Goal: Task Accomplishment & Management: Complete application form

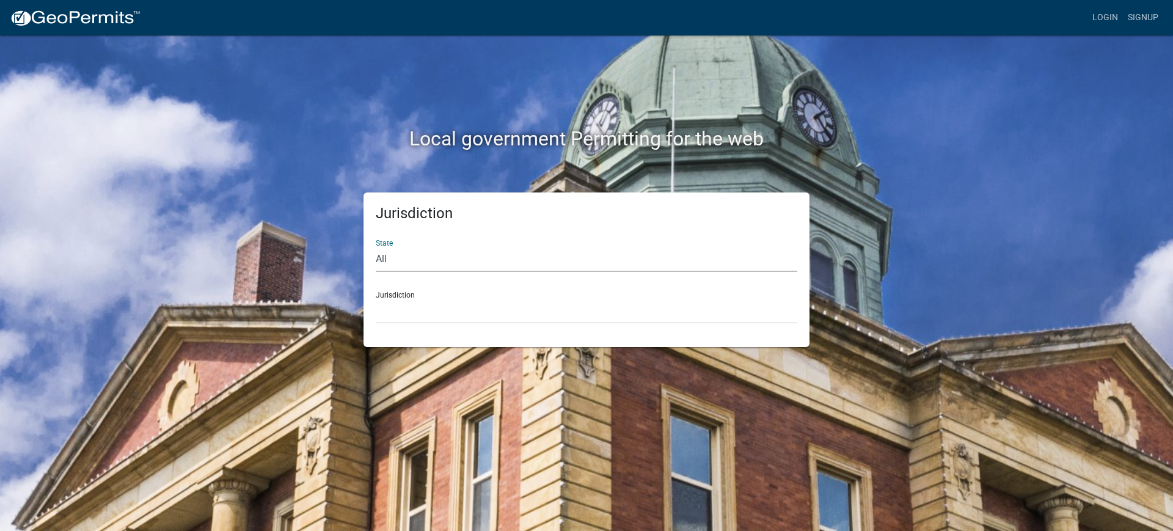
click at [398, 257] on select "All [US_STATE] [US_STATE] [US_STATE] [US_STATE] [US_STATE] [US_STATE] [US_STATE…" at bounding box center [587, 259] width 422 height 25
select select "[US_STATE]"
click at [376, 247] on select "All [US_STATE] [US_STATE] [US_STATE] [US_STATE] [US_STATE] [US_STATE] [US_STATE…" at bounding box center [587, 259] width 422 height 25
click at [438, 308] on select "[GEOGRAPHIC_DATA], [US_STATE][PERSON_NAME][GEOGRAPHIC_DATA], [US_STATE][PERSON_…" at bounding box center [587, 311] width 422 height 25
click at [287, 267] on div "Jurisdiction State All [US_STATE] [US_STATE] [US_STATE] [US_STATE] [US_STATE] […" at bounding box center [586, 269] width 696 height 155
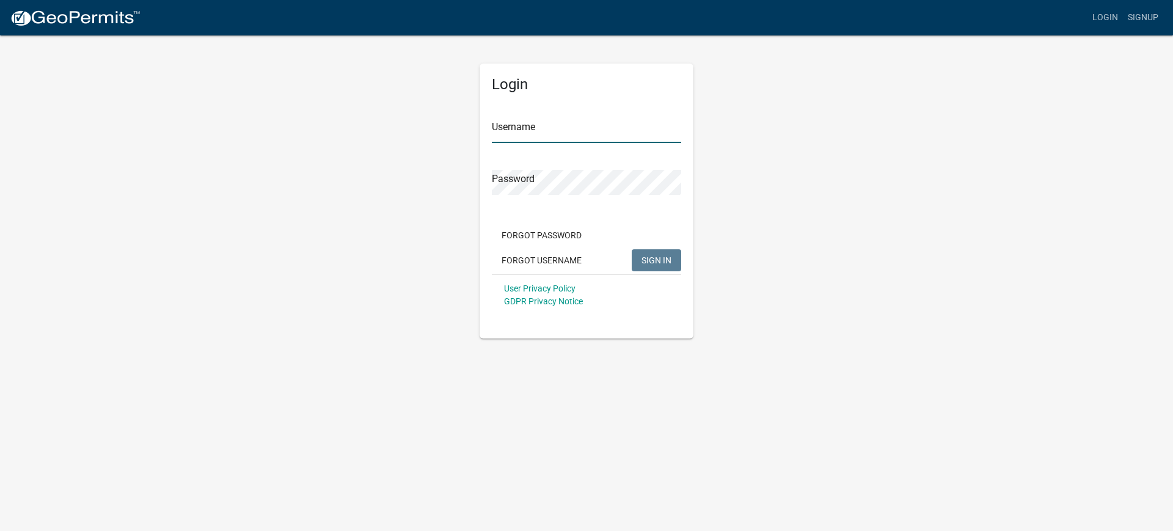
type input "BSLD2022"
click at [661, 258] on span "SIGN IN" at bounding box center [656, 260] width 30 height 10
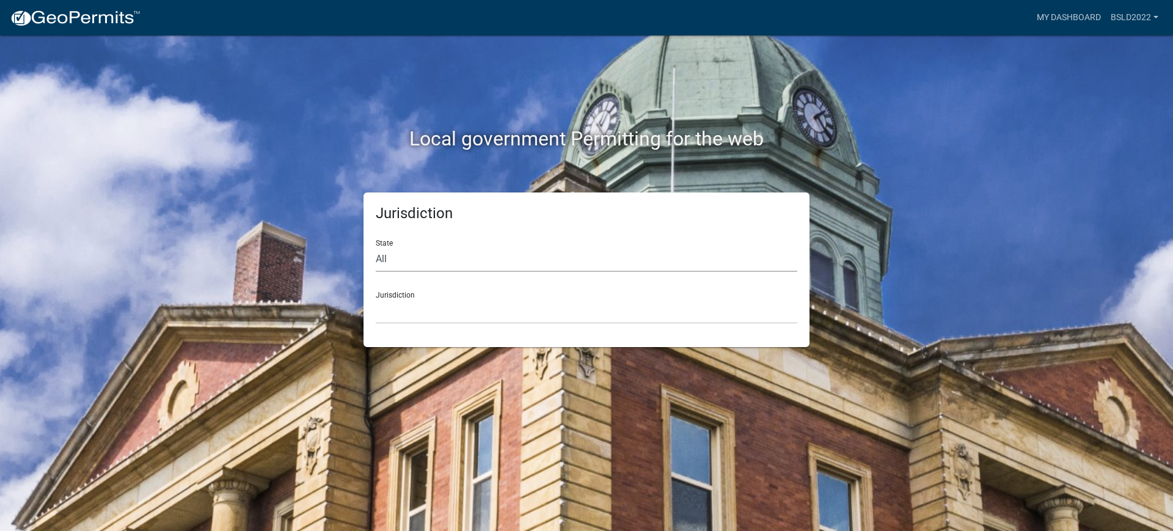
click at [400, 262] on select "All [US_STATE] [US_STATE] [US_STATE] [US_STATE] [US_STATE] [US_STATE] [US_STATE…" at bounding box center [587, 259] width 422 height 25
select select "[US_STATE]"
click at [376, 247] on select "All [US_STATE] [US_STATE] [US_STATE] [US_STATE] [US_STATE] [US_STATE] [US_STATE…" at bounding box center [587, 259] width 422 height 25
click at [417, 307] on select "[GEOGRAPHIC_DATA], [US_STATE][PERSON_NAME][GEOGRAPHIC_DATA], [US_STATE][PERSON_…" at bounding box center [587, 311] width 422 height 25
click at [483, 318] on select "[GEOGRAPHIC_DATA], [US_STATE][PERSON_NAME][GEOGRAPHIC_DATA], [US_STATE][PERSON_…" at bounding box center [587, 311] width 422 height 25
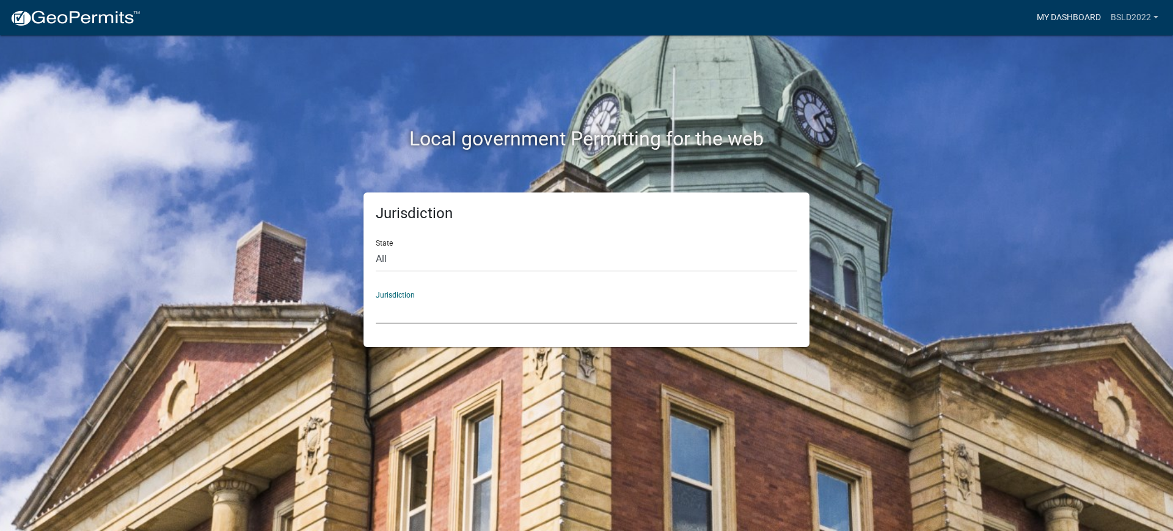
click at [1070, 12] on link "My Dashboard" at bounding box center [1069, 17] width 74 height 23
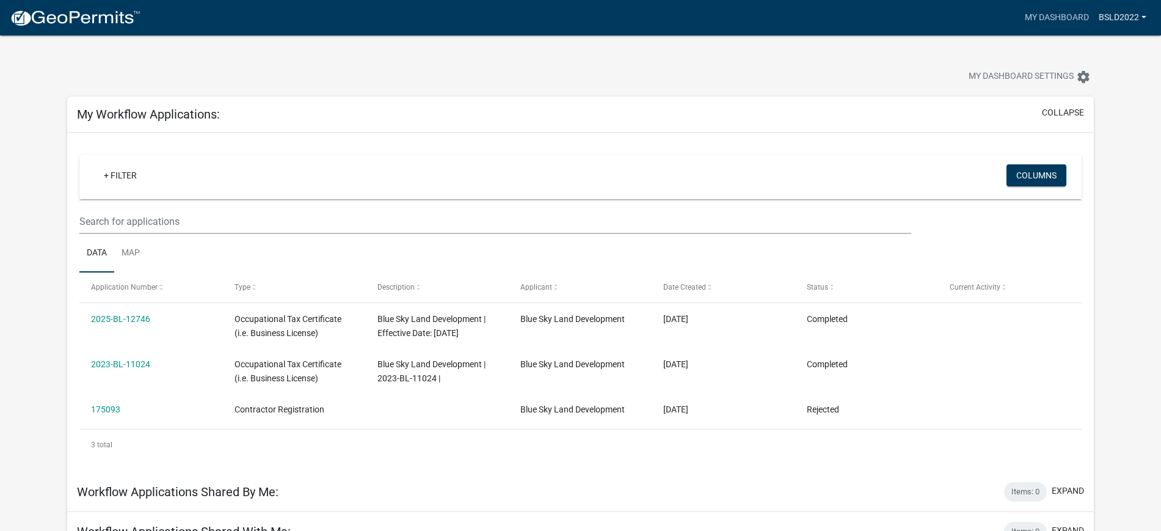
click at [1130, 23] on link "BSLD2022" at bounding box center [1122, 17] width 57 height 23
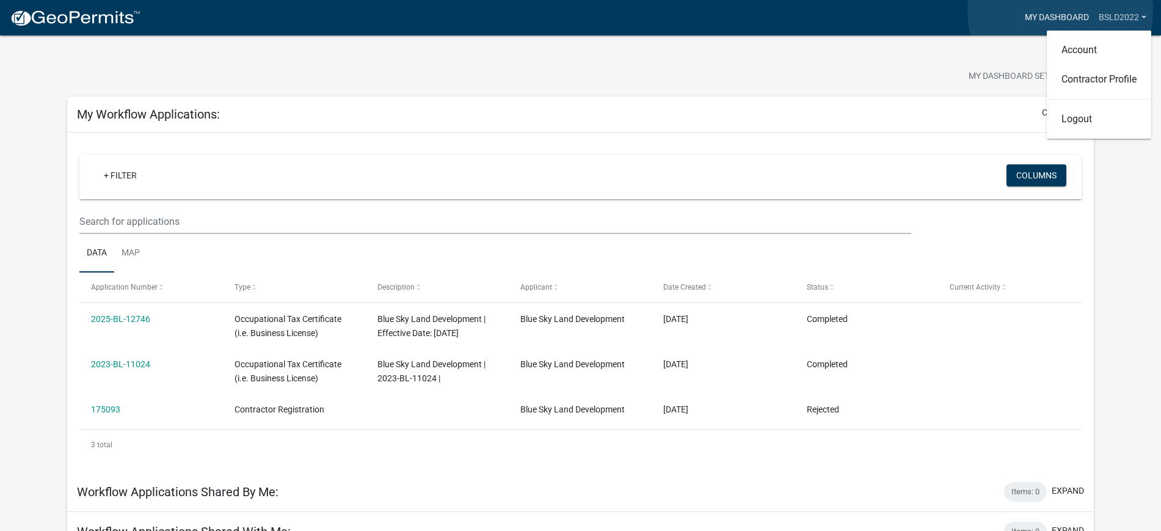
click at [1061, 11] on link "My Dashboard" at bounding box center [1057, 17] width 74 height 23
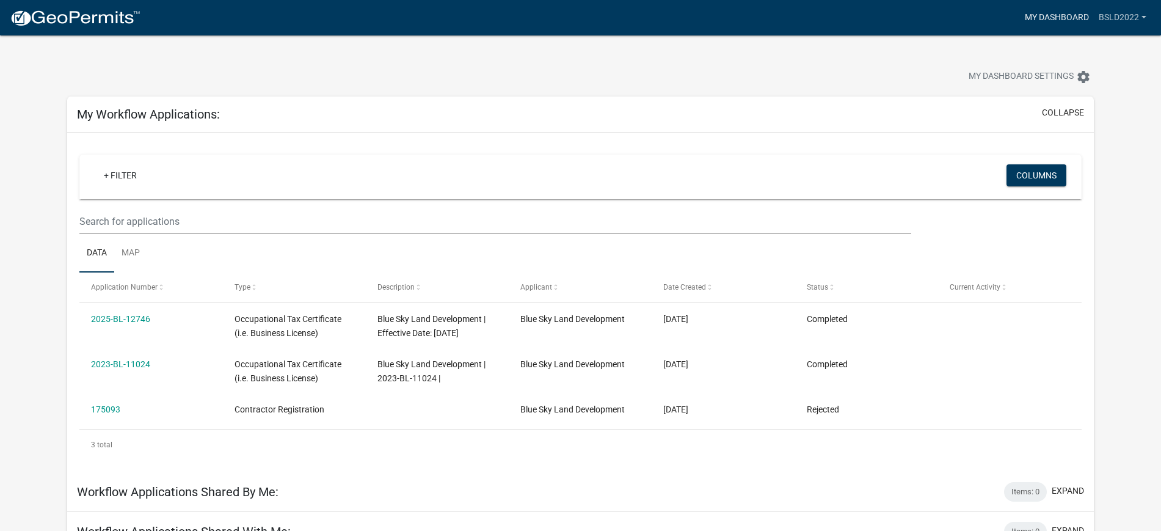
click at [1057, 15] on link "My Dashboard" at bounding box center [1057, 17] width 74 height 23
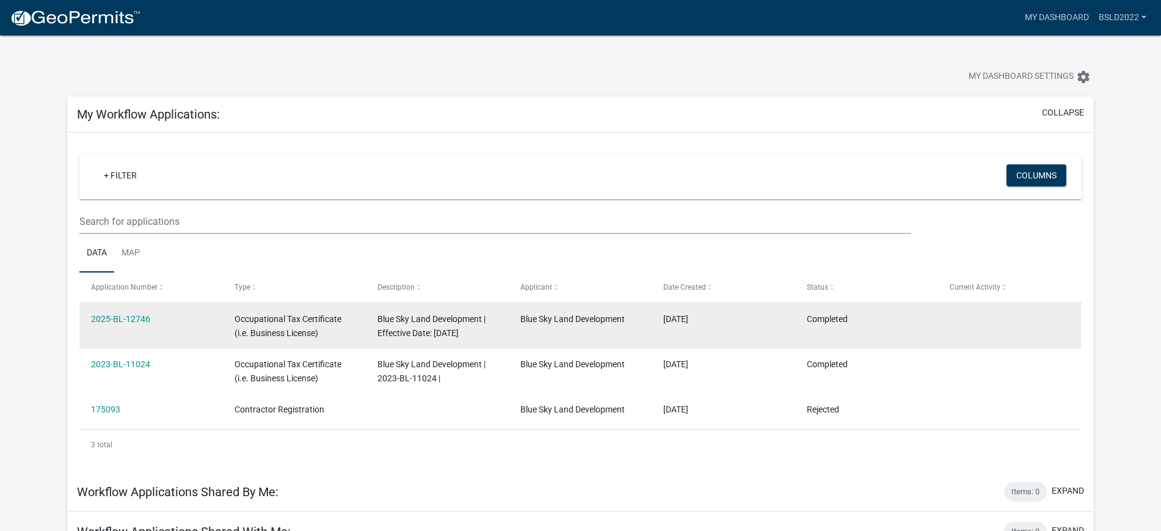
click at [138, 324] on div "2025-BL-12746" at bounding box center [151, 319] width 120 height 14
click at [125, 314] on link "2025-BL-12746" at bounding box center [120, 319] width 59 height 10
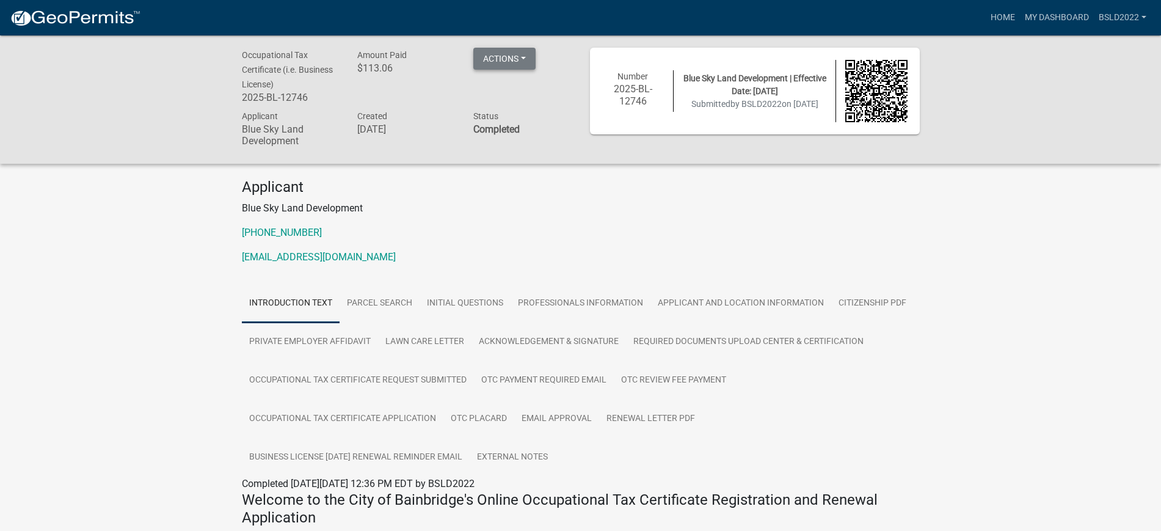
click at [503, 49] on button "Actions" at bounding box center [504, 59] width 62 height 22
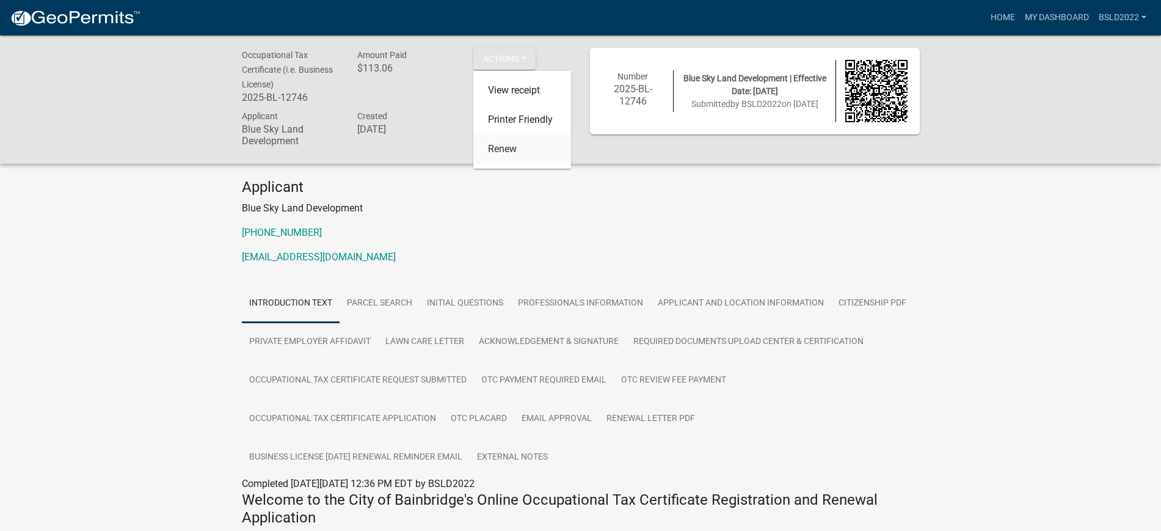
click at [497, 144] on link "Renew" at bounding box center [522, 148] width 98 height 29
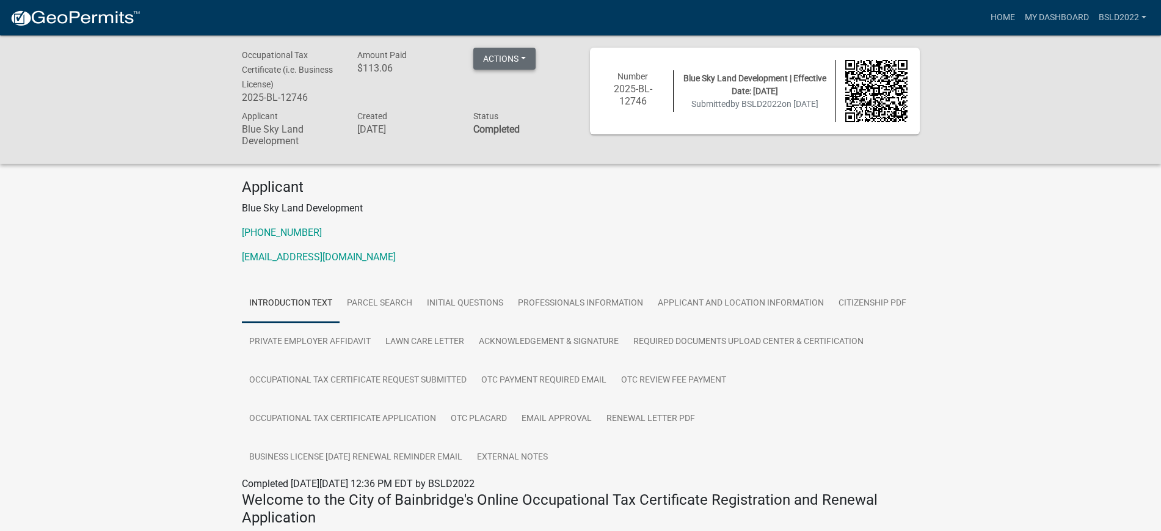
click at [488, 55] on button "Actions" at bounding box center [504, 59] width 62 height 22
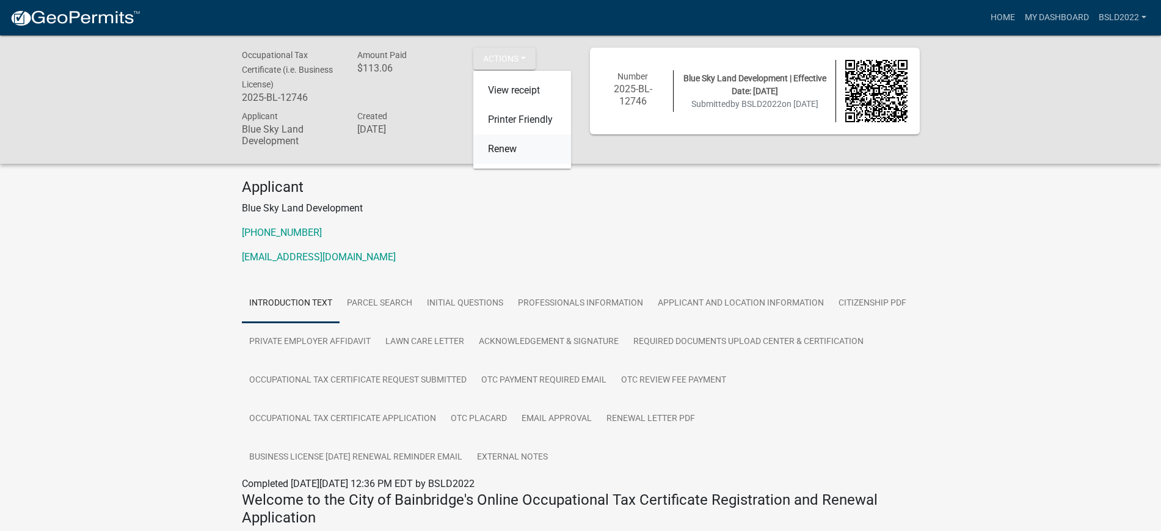
click at [506, 150] on link "Renew" at bounding box center [522, 148] width 98 height 29
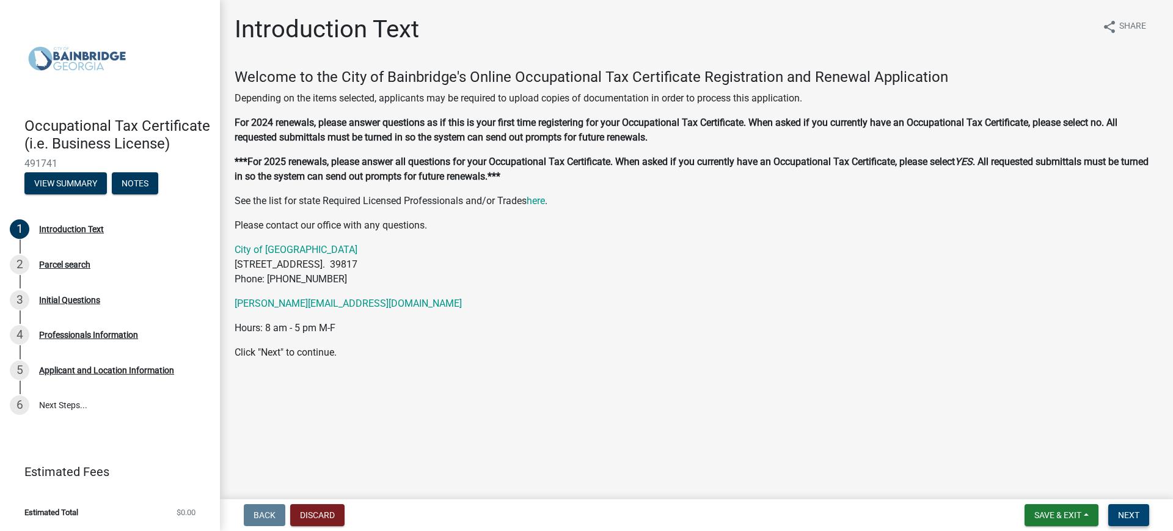
click at [1125, 510] on span "Next" at bounding box center [1128, 515] width 21 height 10
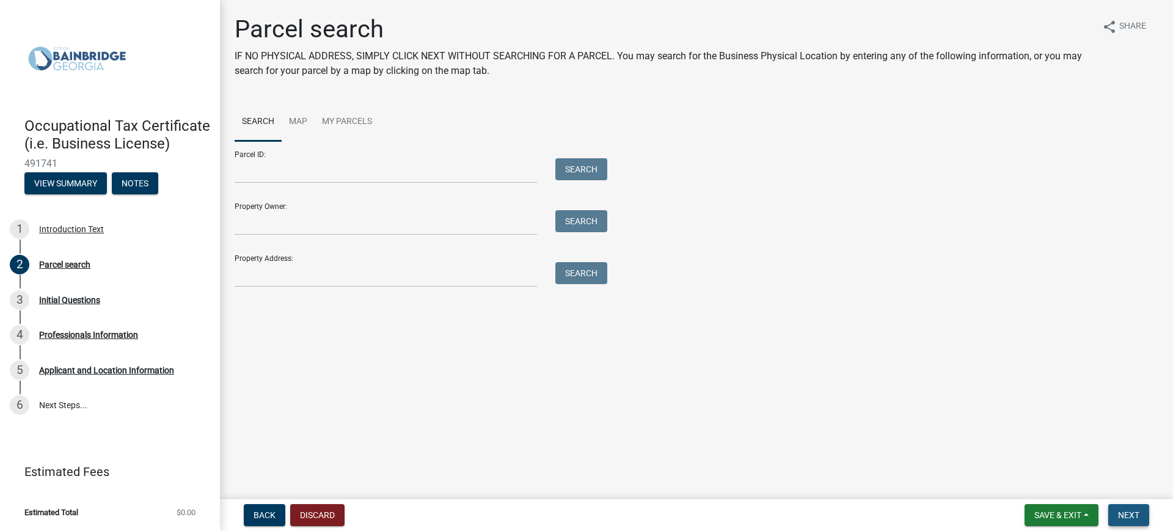
click at [1139, 519] on span "Next" at bounding box center [1128, 515] width 21 height 10
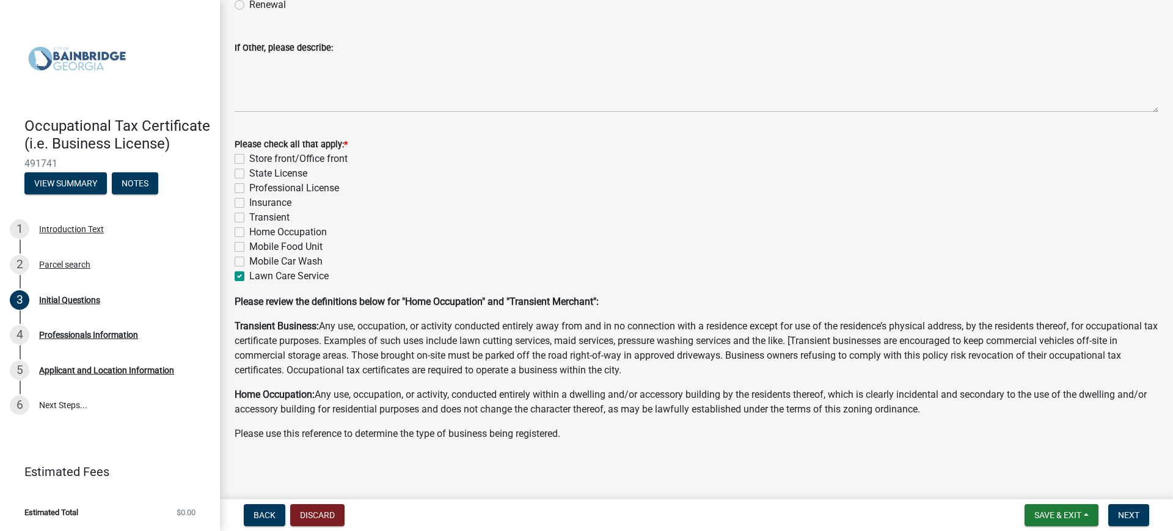
scroll to position [119, 0]
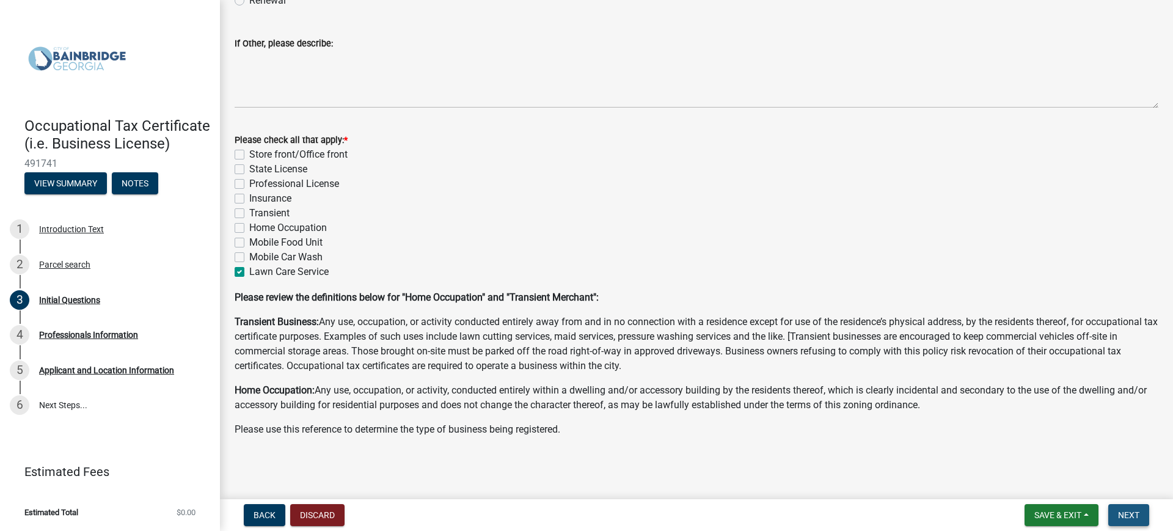
click at [1121, 514] on span "Next" at bounding box center [1128, 515] width 21 height 10
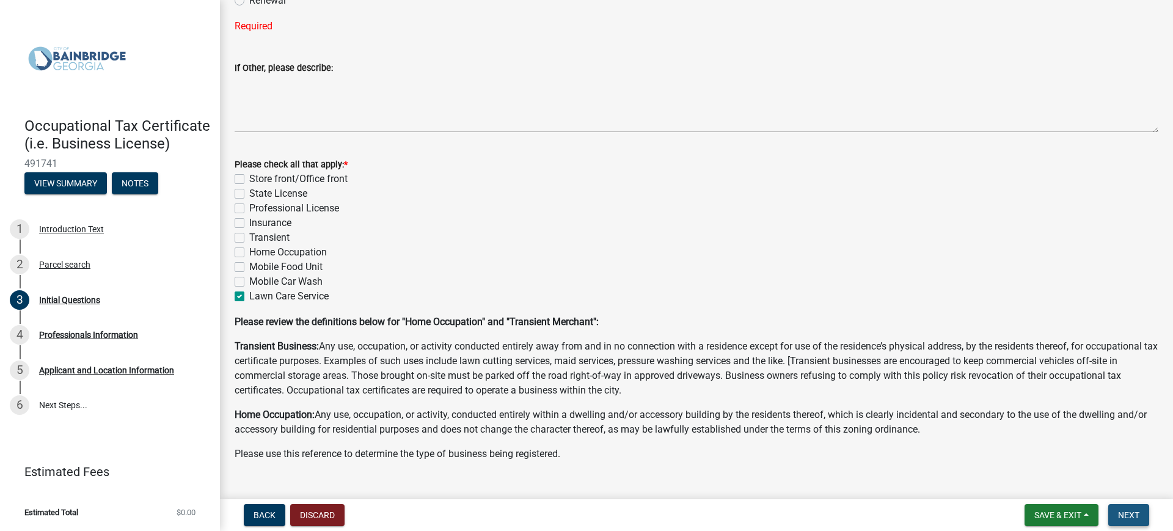
click at [1130, 517] on span "Next" at bounding box center [1128, 515] width 21 height 10
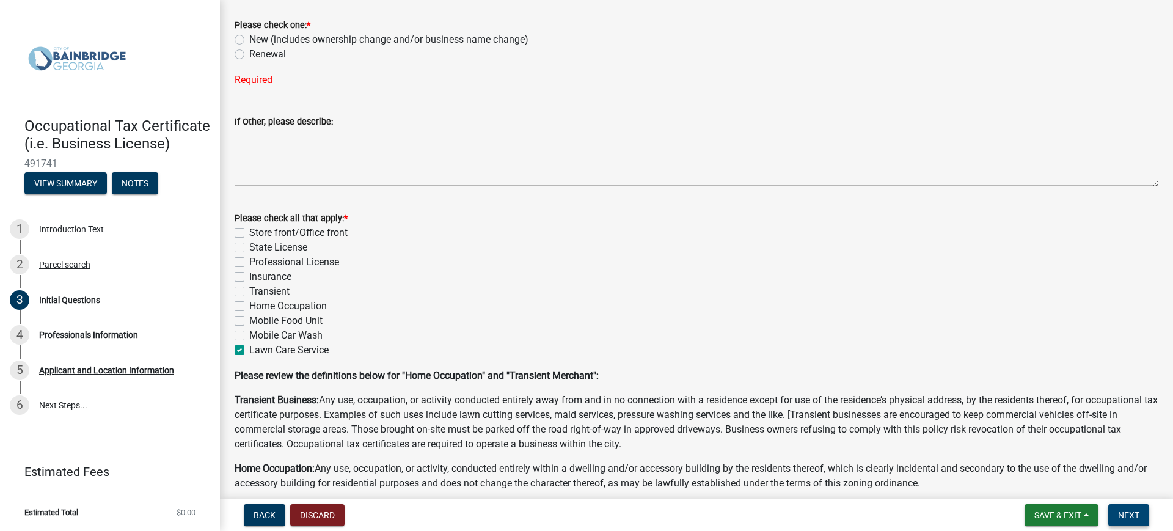
scroll to position [144, 0]
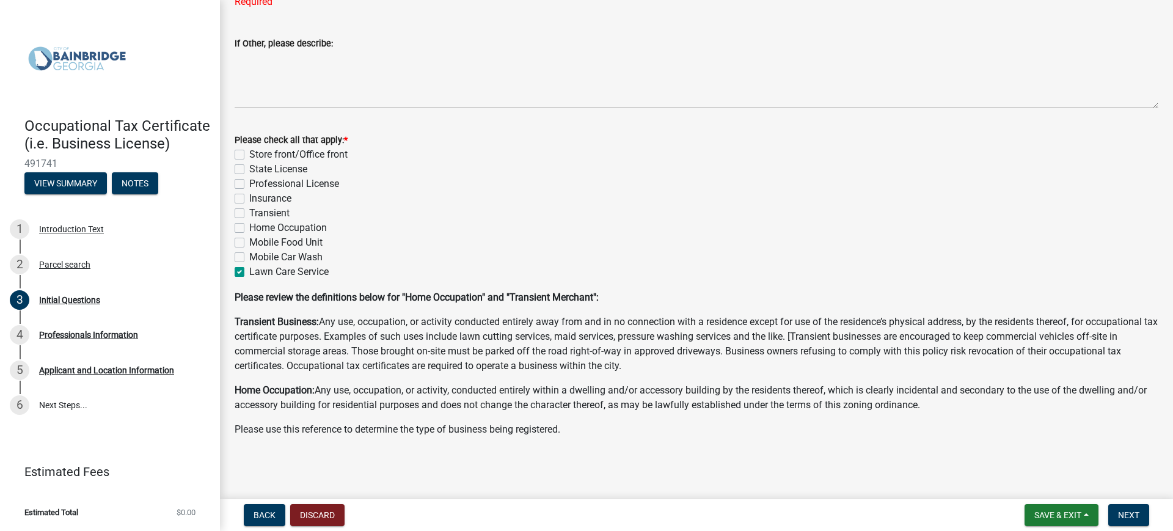
click at [249, 255] on label "Mobile Car Wash" at bounding box center [285, 257] width 73 height 15
click at [249, 255] on input "Mobile Car Wash" at bounding box center [253, 254] width 8 height 8
checkbox input "true"
checkbox input "false"
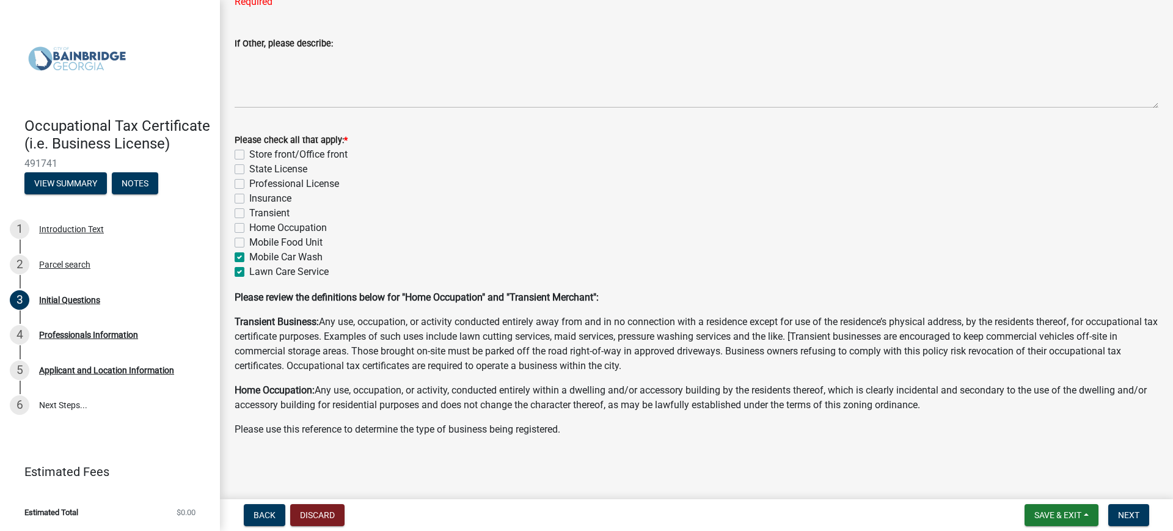
checkbox input "false"
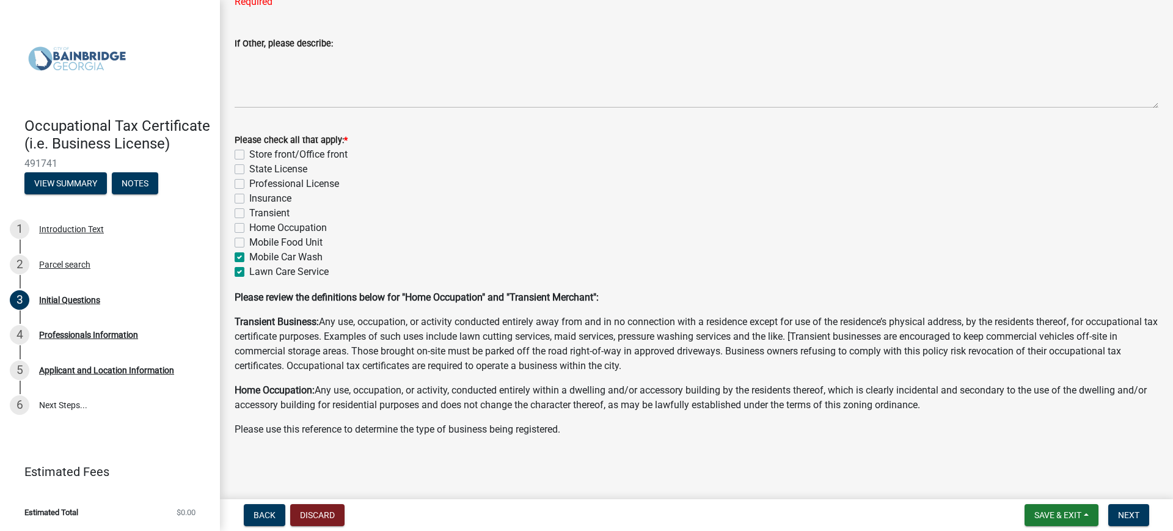
checkbox input "true"
click at [249, 270] on label "Lawn Care Service" at bounding box center [288, 272] width 79 height 15
click at [249, 270] on input "Lawn Care Service" at bounding box center [253, 269] width 8 height 8
checkbox input "false"
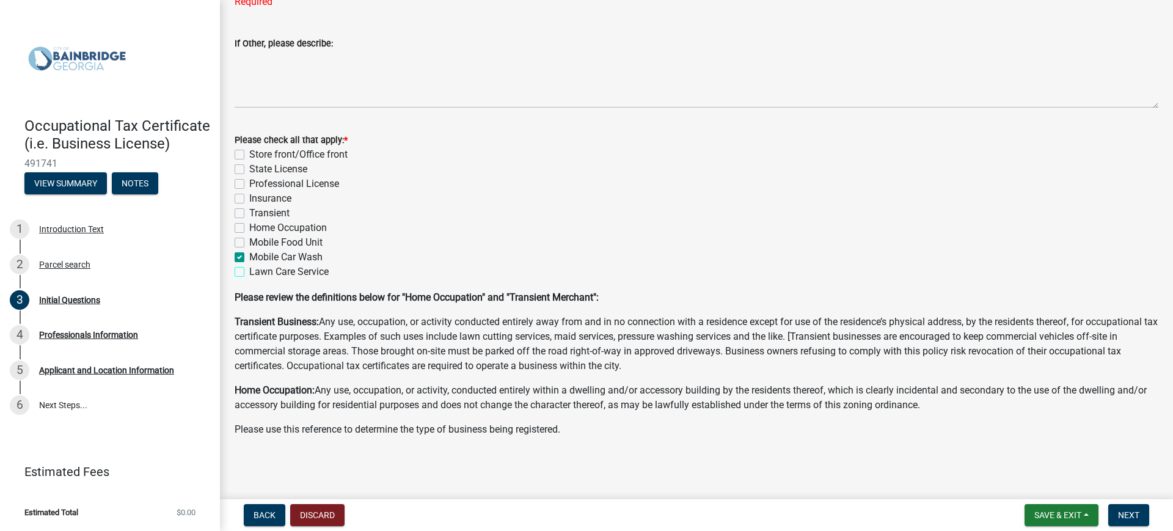
checkbox input "false"
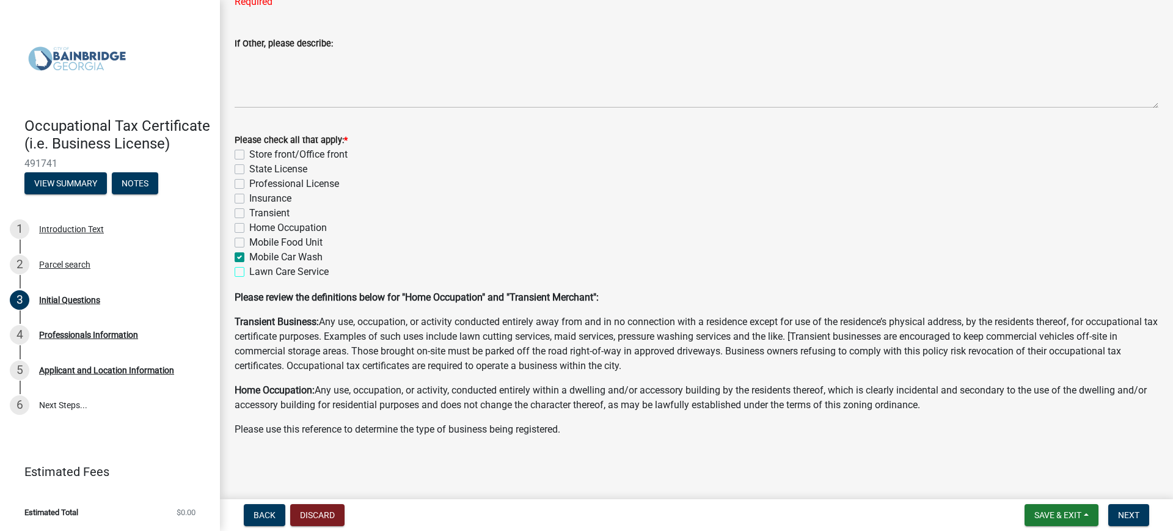
checkbox input "false"
checkbox input "true"
checkbox input "false"
click at [249, 257] on label "Mobile Car Wash" at bounding box center [285, 257] width 73 height 15
click at [249, 257] on input "Mobile Car Wash" at bounding box center [253, 254] width 8 height 8
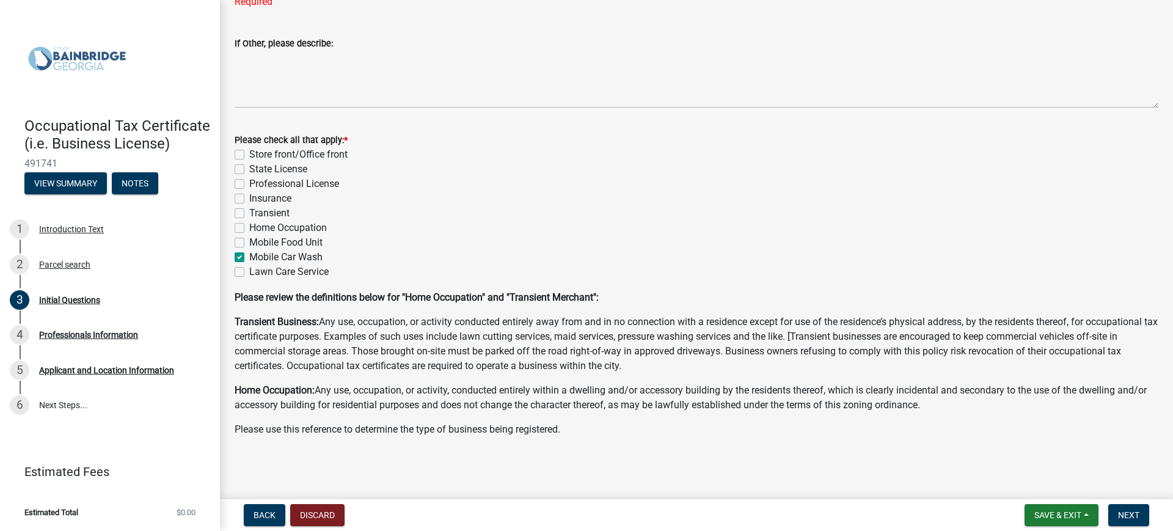
checkbox input "false"
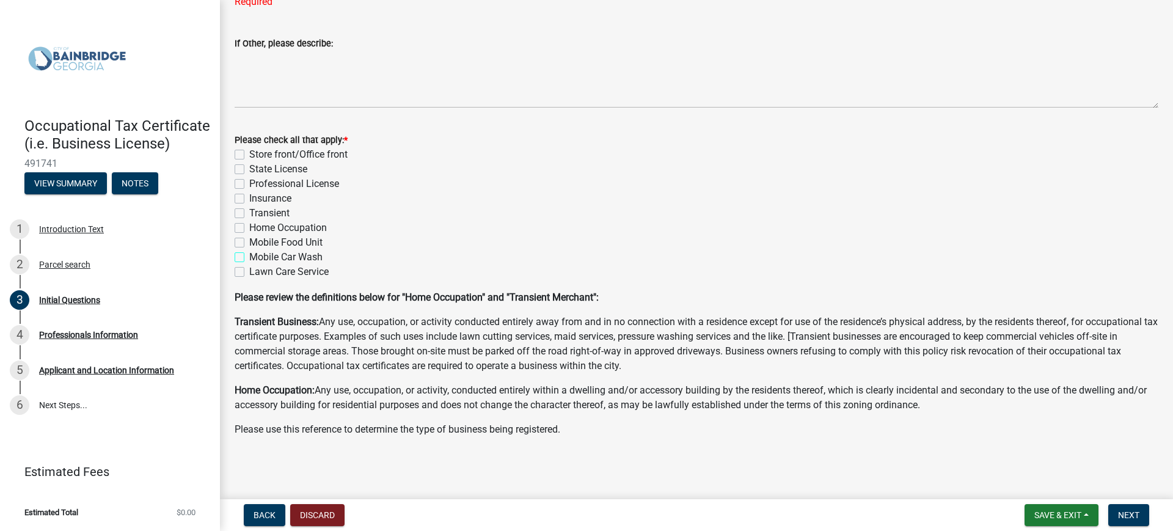
checkbox input "false"
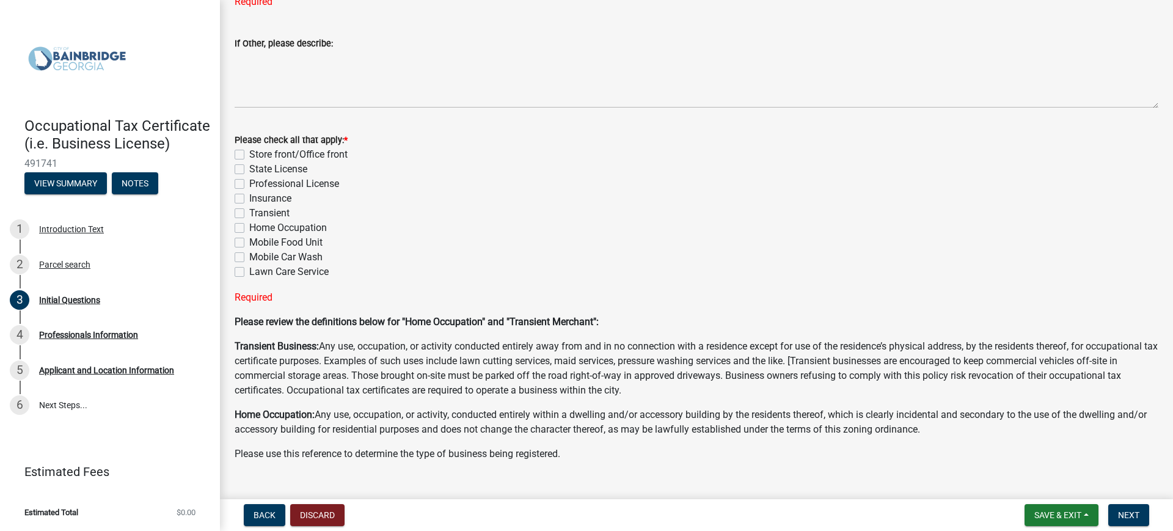
click at [246, 271] on div "Lawn Care Service" at bounding box center [697, 272] width 924 height 15
click at [249, 271] on label "Lawn Care Service" at bounding box center [288, 272] width 79 height 15
click at [249, 271] on input "Lawn Care Service" at bounding box center [253, 269] width 8 height 8
checkbox input "true"
checkbox input "false"
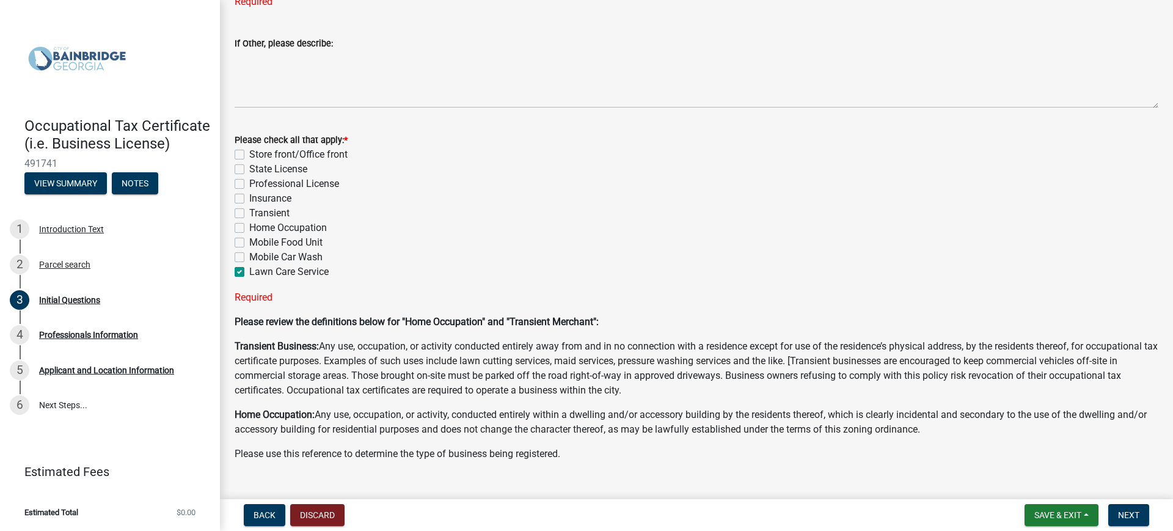
checkbox input "false"
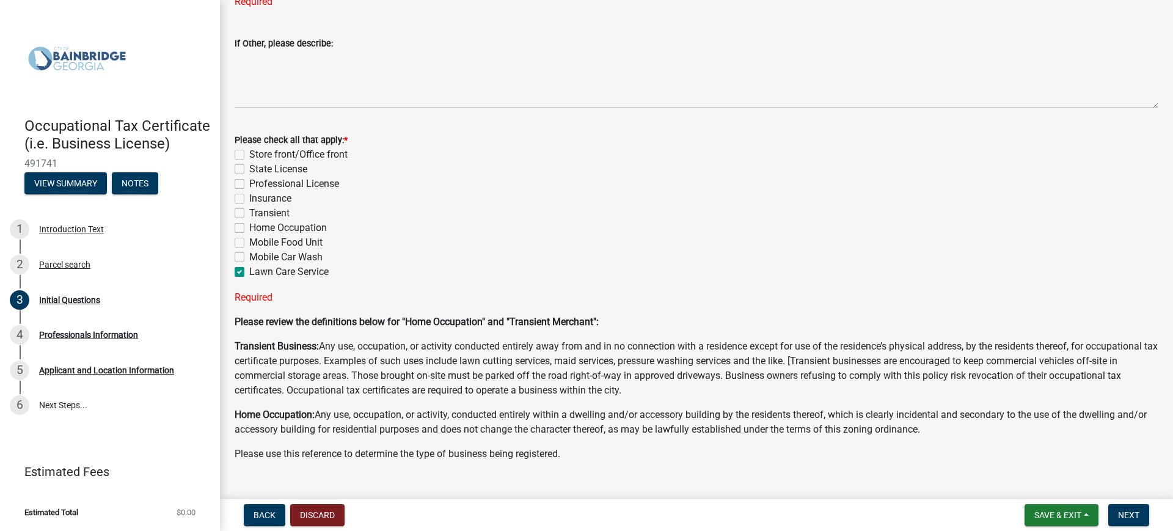
checkbox input "false"
checkbox input "true"
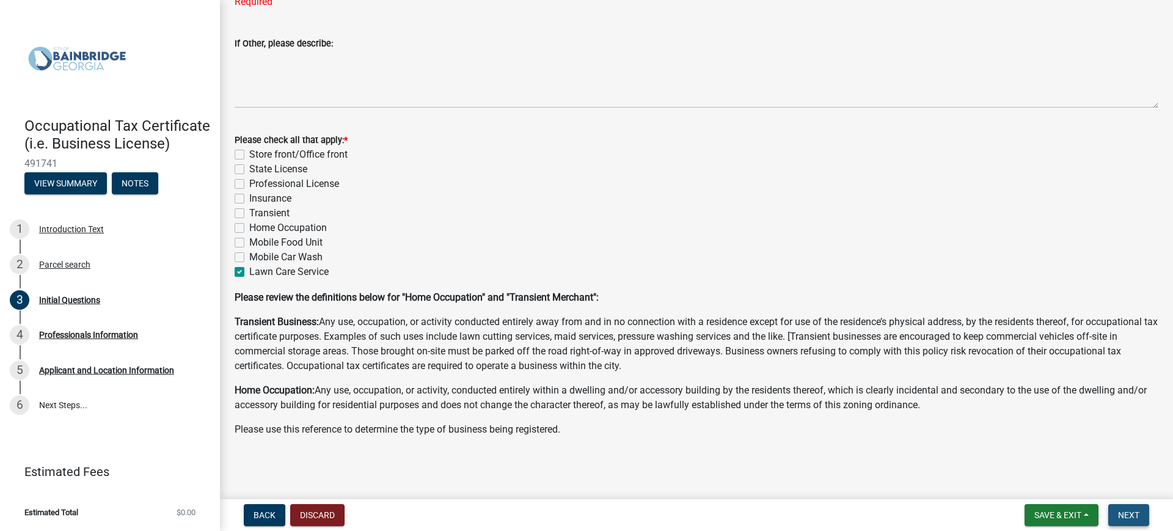
click at [1127, 510] on span "Next" at bounding box center [1128, 515] width 21 height 10
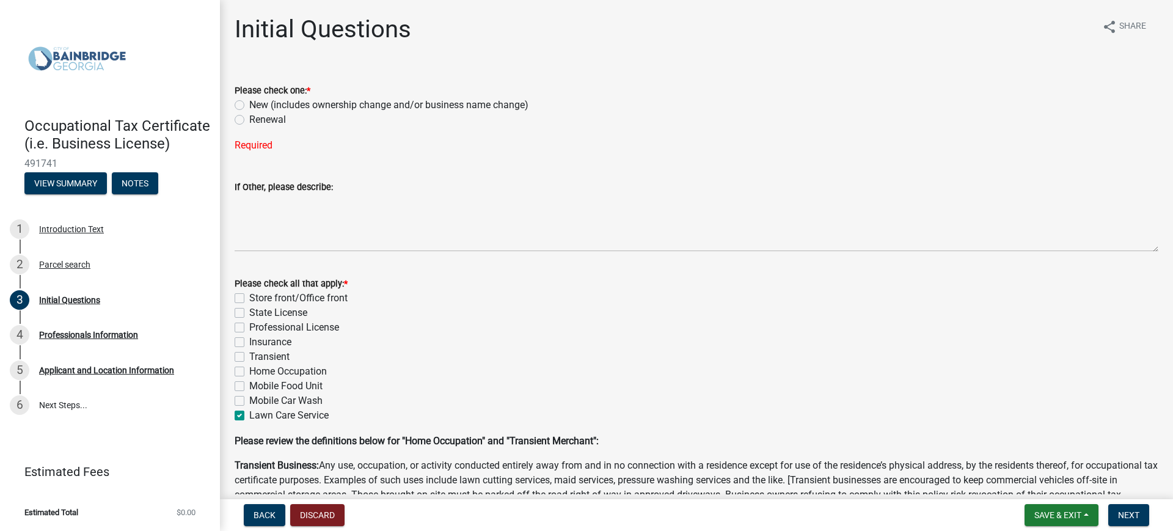
click at [249, 120] on label "Renewal" at bounding box center [267, 119] width 37 height 15
click at [249, 120] on input "Renewal" at bounding box center [253, 116] width 8 height 8
radio input "true"
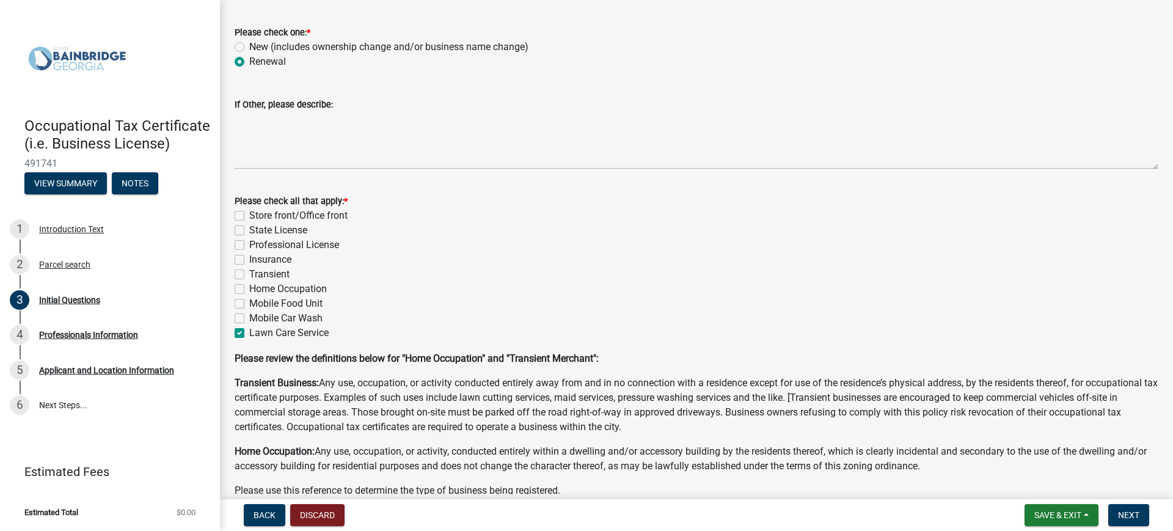
scroll to position [119, 0]
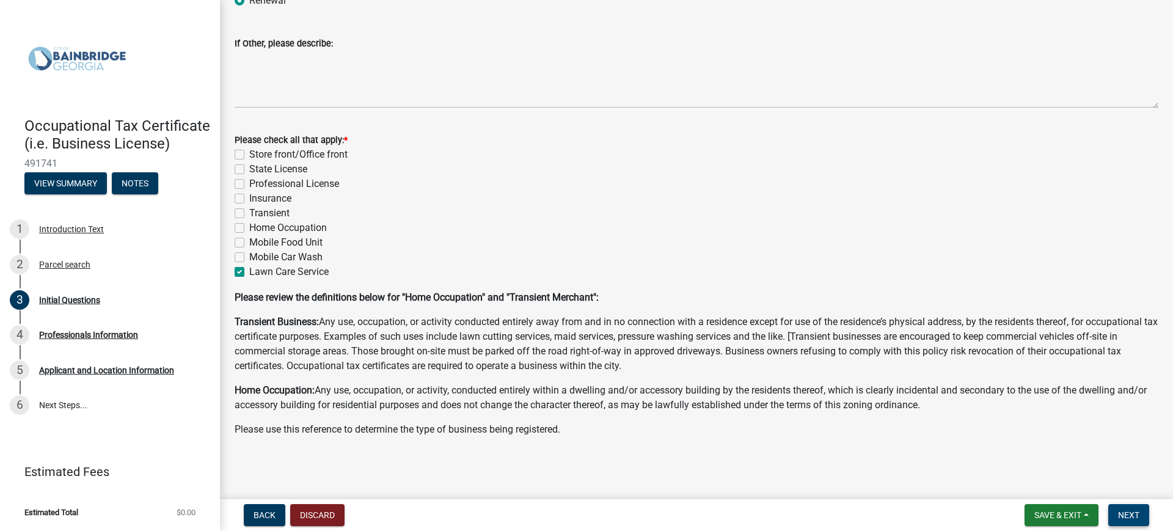
click at [1126, 516] on span "Next" at bounding box center [1128, 515] width 21 height 10
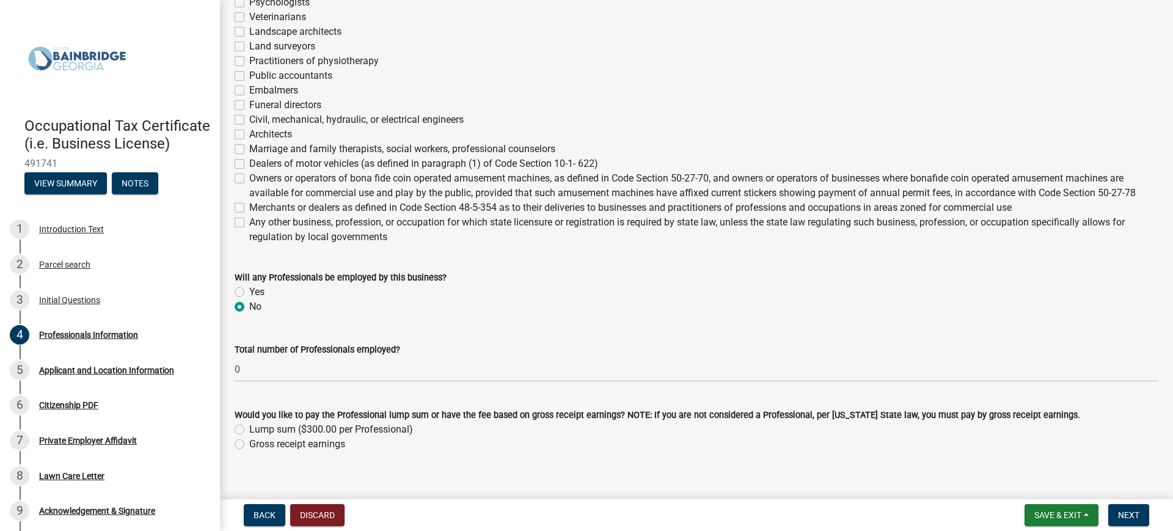
scroll to position [429, 0]
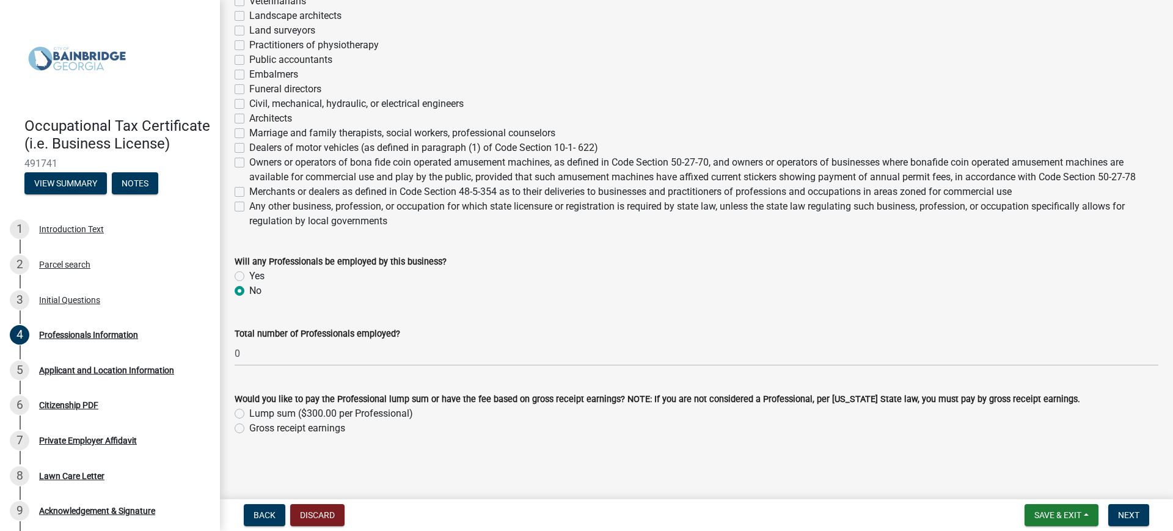
click at [249, 430] on label "Gross receipt earnings" at bounding box center [297, 428] width 96 height 15
click at [249, 429] on input "Gross receipt earnings" at bounding box center [253, 425] width 8 height 8
radio input "true"
click at [1138, 517] on span "Next" at bounding box center [1128, 515] width 21 height 10
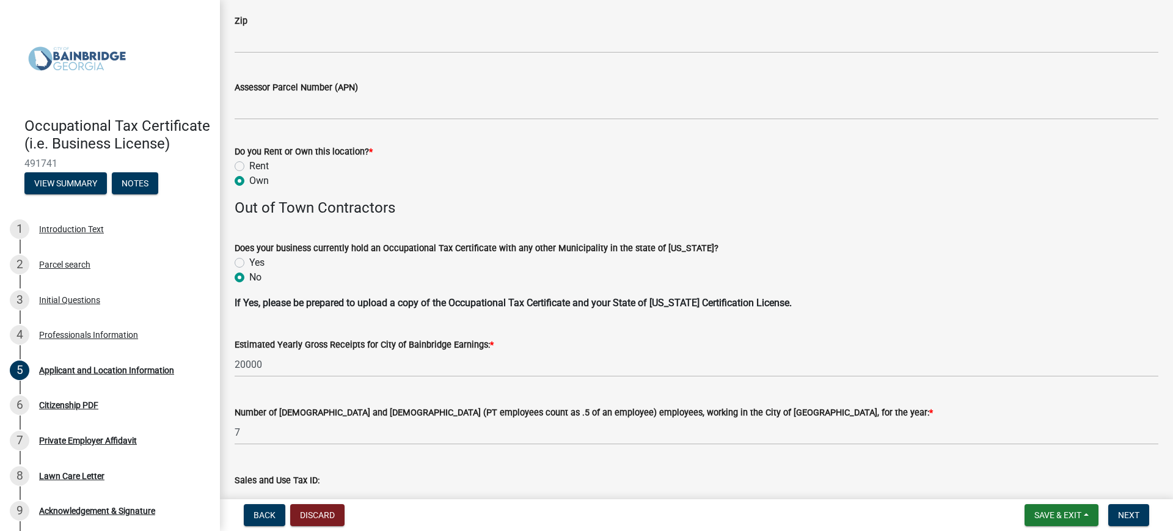
scroll to position [1222, 0]
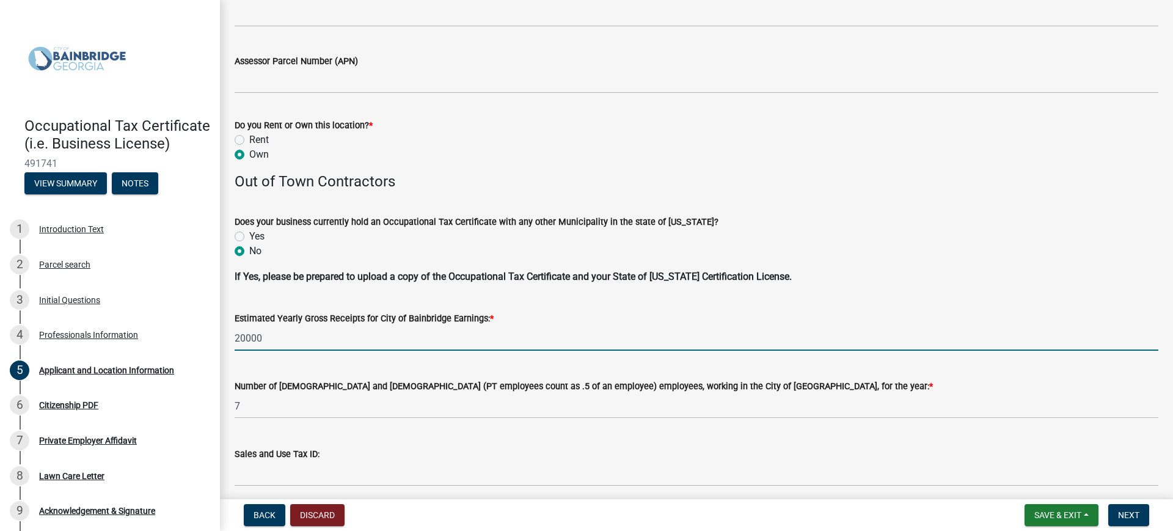
drag, startPoint x: 268, startPoint y: 337, endPoint x: 276, endPoint y: 338, distance: 8.0
click at [268, 337] on input "20000" at bounding box center [697, 338] width 924 height 25
click at [277, 337] on input "20000" at bounding box center [697, 338] width 924 height 25
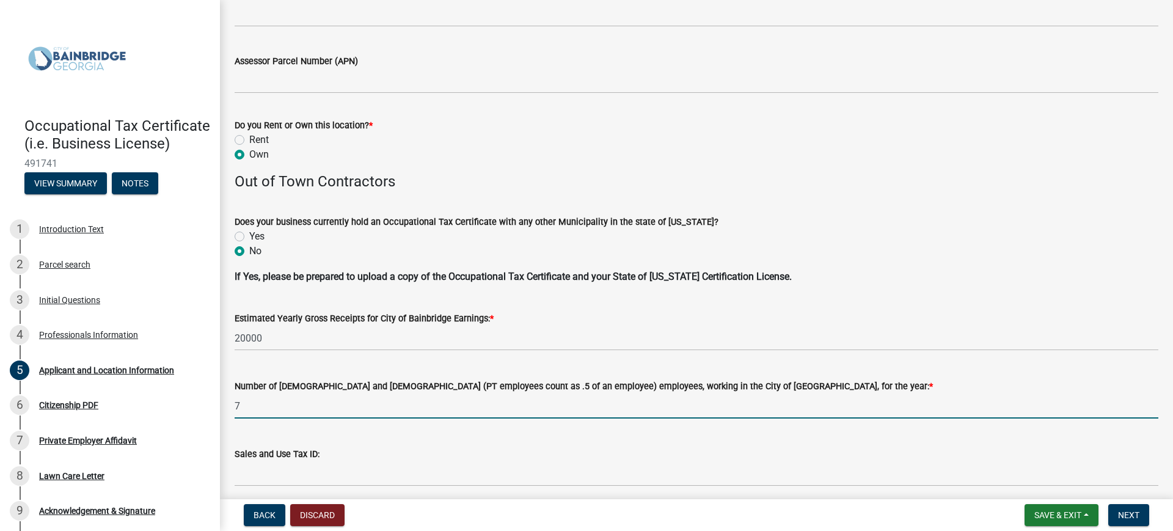
drag, startPoint x: 250, startPoint y: 406, endPoint x: 223, endPoint y: 401, distance: 27.9
click at [226, 398] on div "Number of full-time and part-time (PT employees count as .5 of an employee) emp…" at bounding box center [696, 390] width 942 height 57
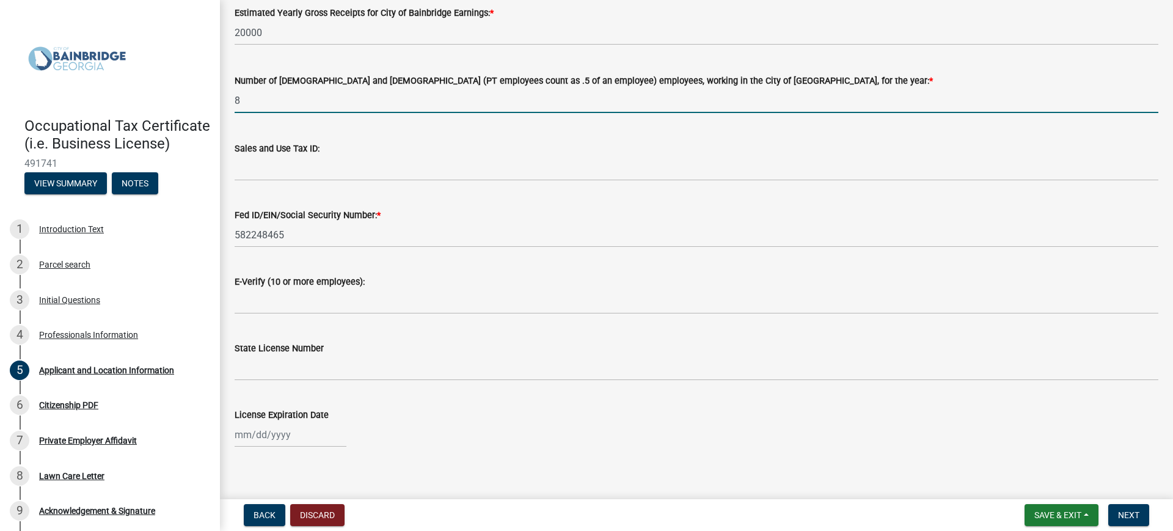
scroll to position [1539, 0]
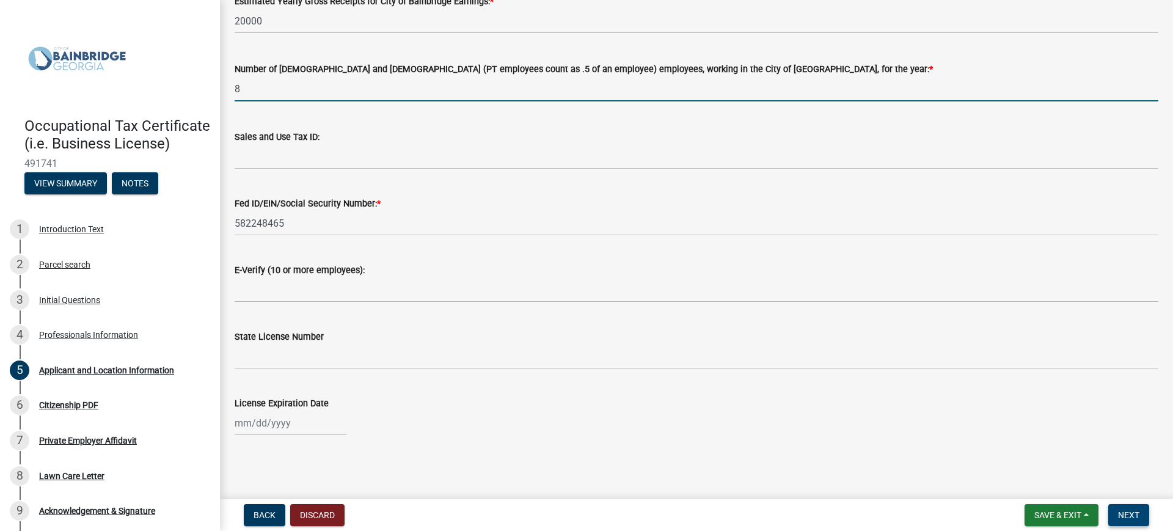
type input "8"
click at [1122, 508] on button "Next" at bounding box center [1128, 515] width 41 height 22
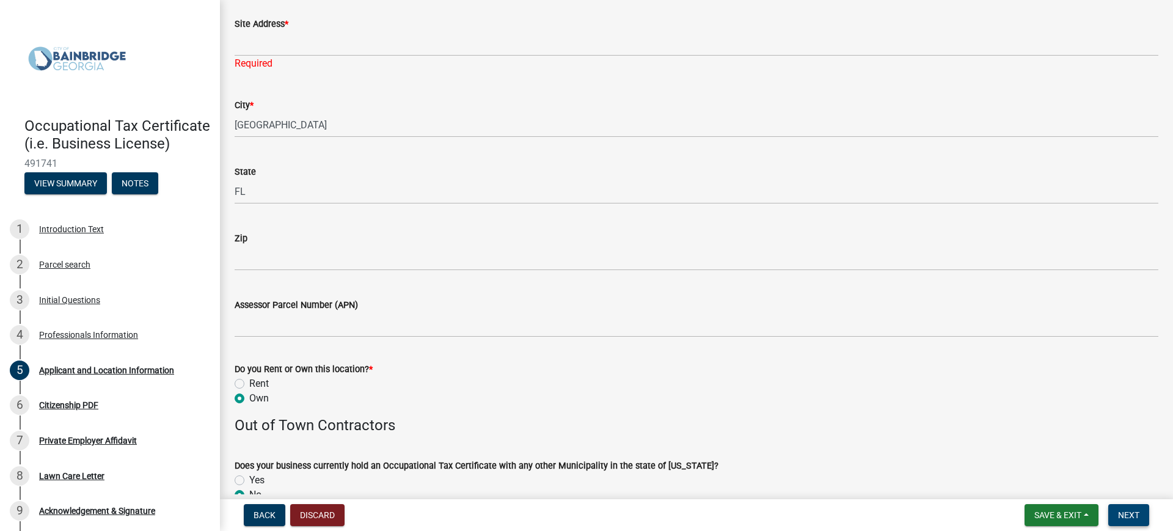
scroll to position [916, 0]
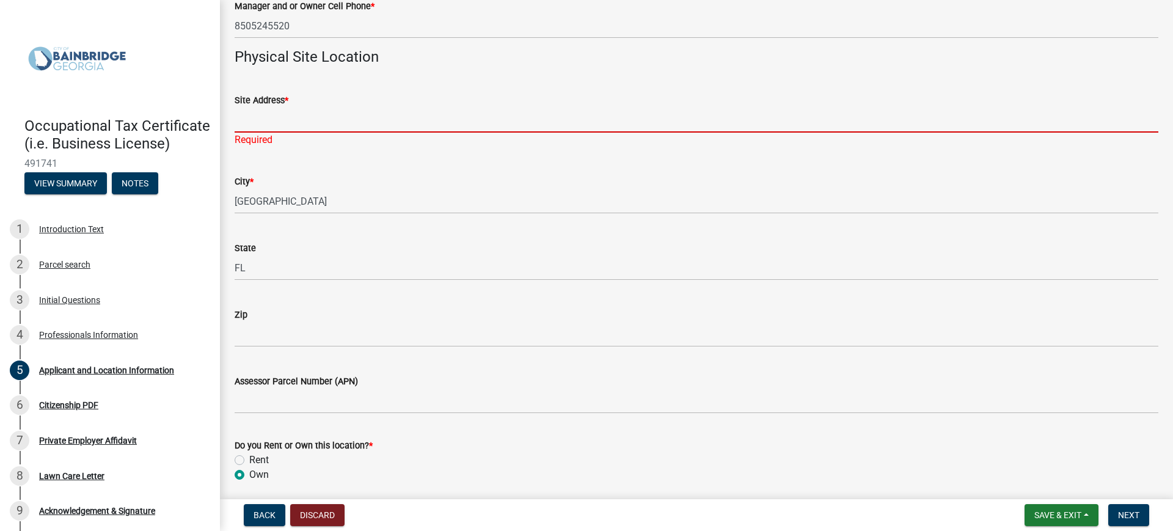
click at [324, 122] on input "Site Address *" at bounding box center [697, 120] width 924 height 25
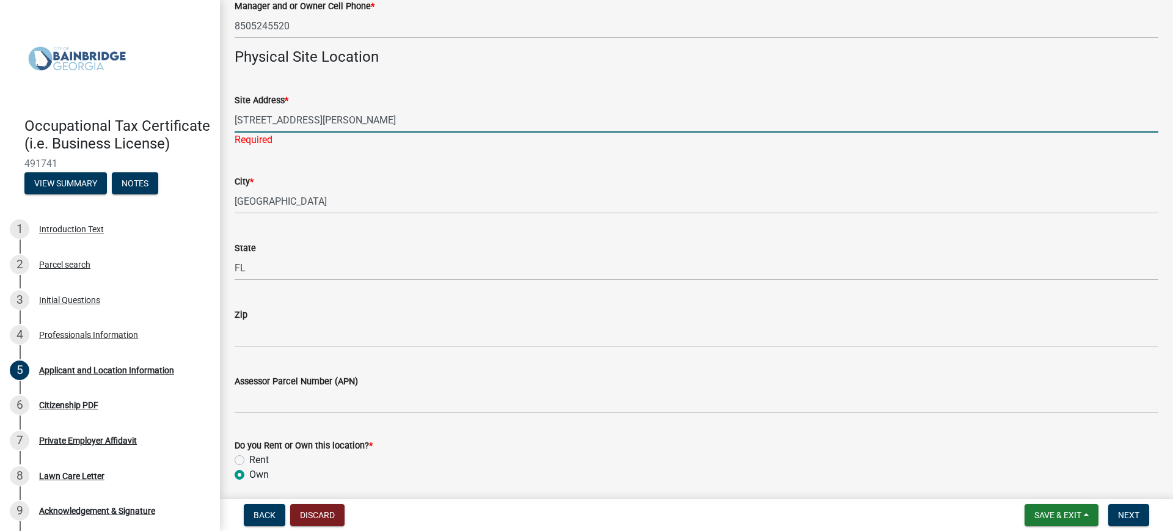
type input "118 Hunter Lane"
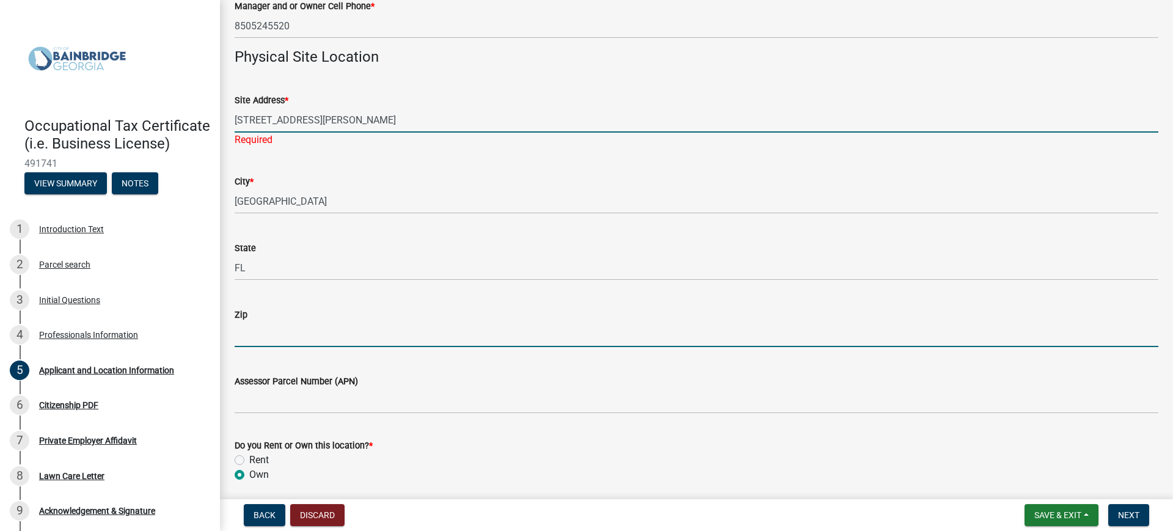
click at [279, 332] on wm-data-entity-input "Zip" at bounding box center [697, 323] width 924 height 67
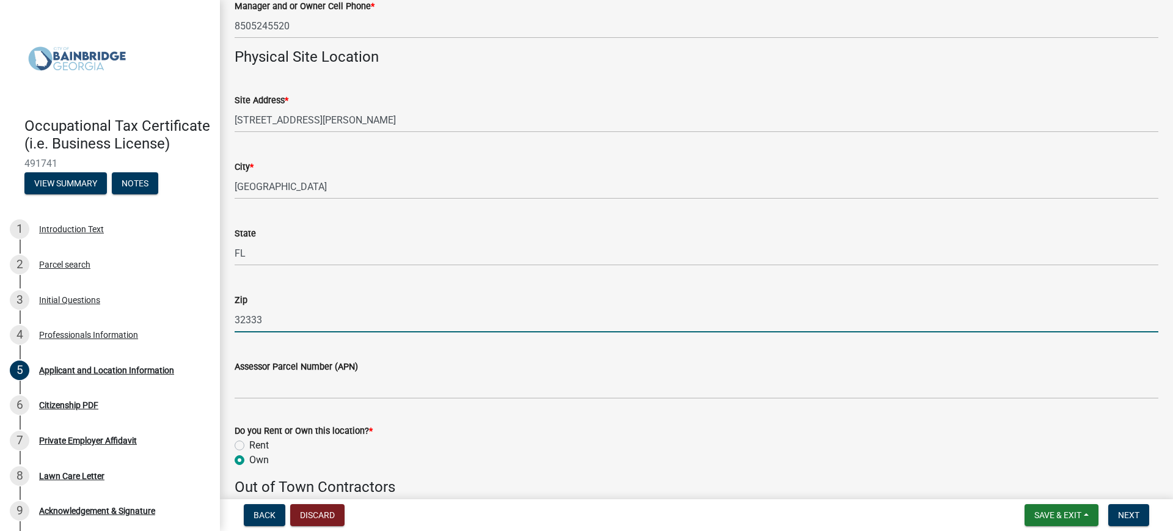
type input "32333"
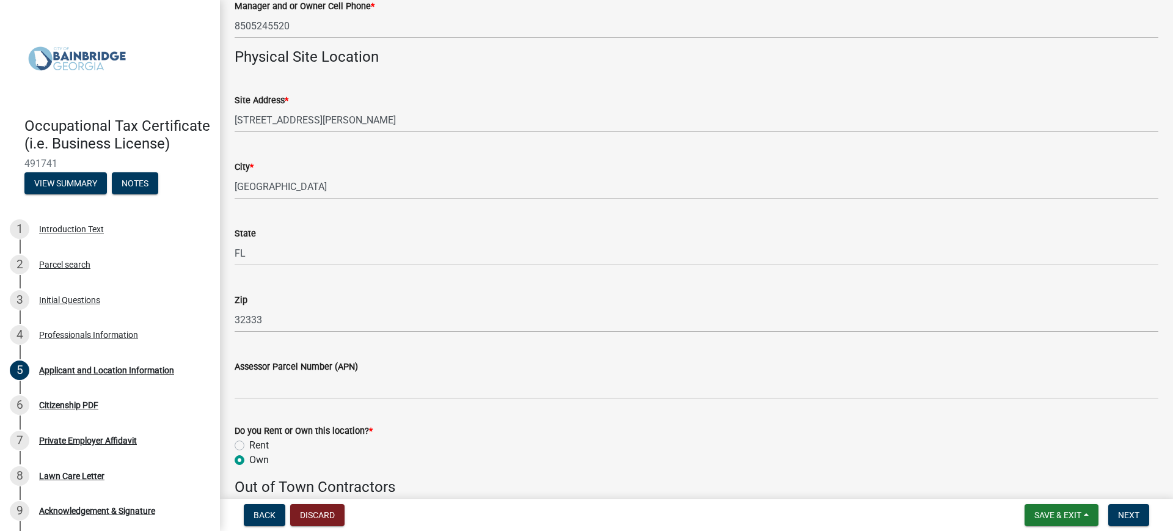
click at [635, 371] on div "Assessor Parcel Number (APN)" at bounding box center [697, 366] width 924 height 15
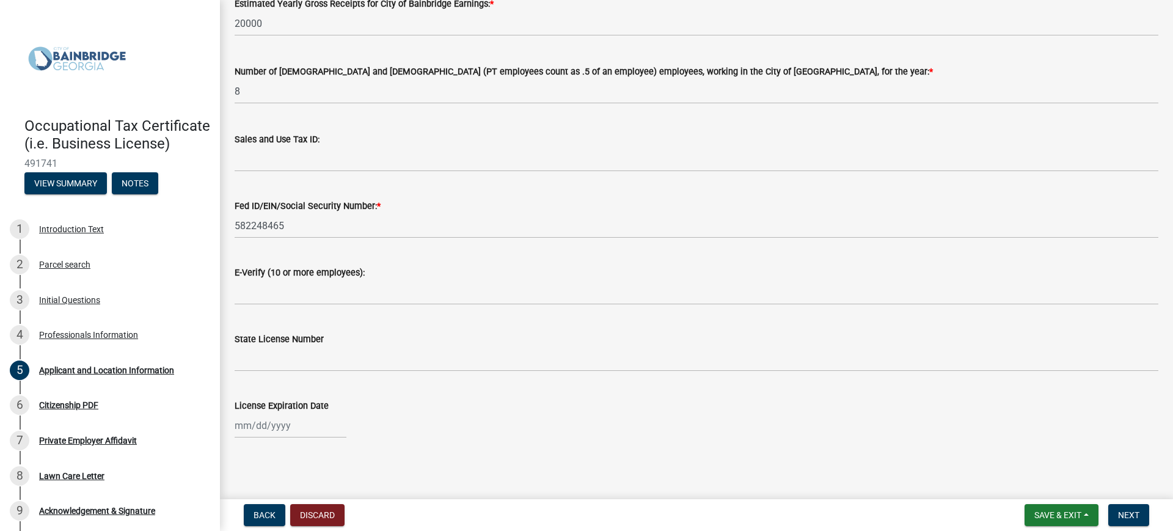
scroll to position [1539, 0]
click at [1134, 517] on span "Next" at bounding box center [1128, 515] width 21 height 10
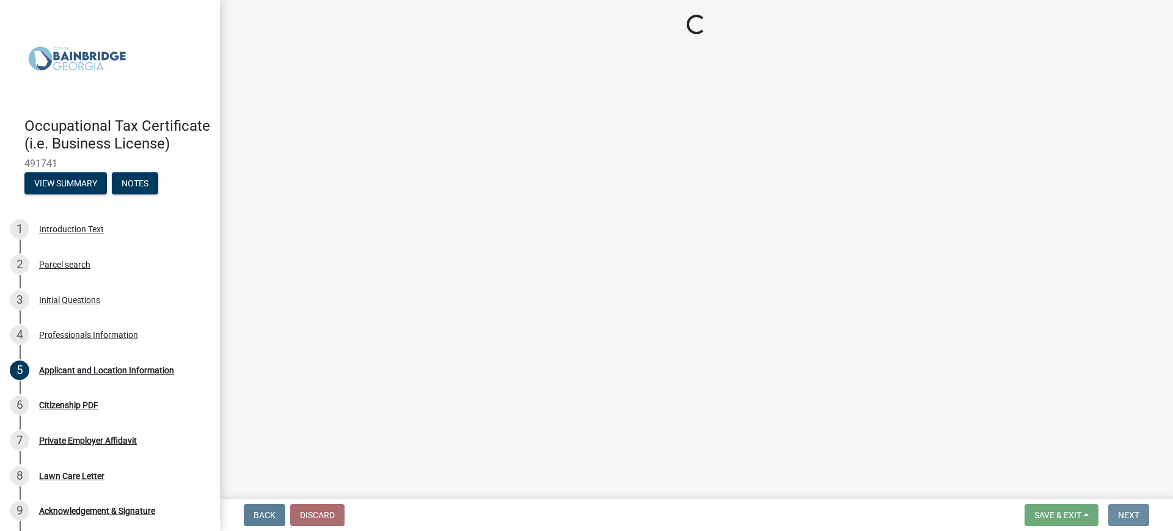
scroll to position [0, 0]
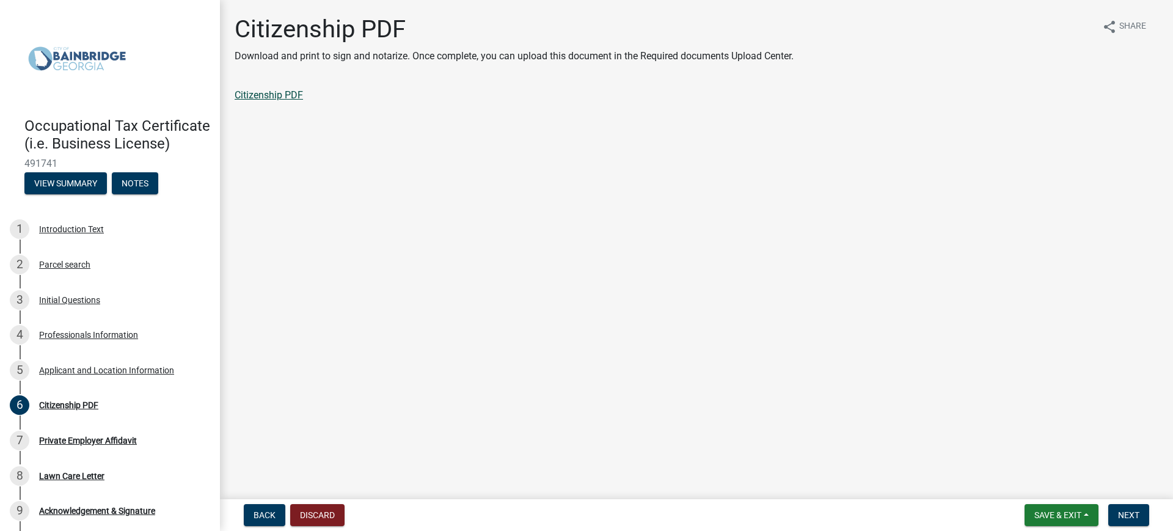
click at [264, 91] on link "Citizenship PDF" at bounding box center [269, 95] width 68 height 12
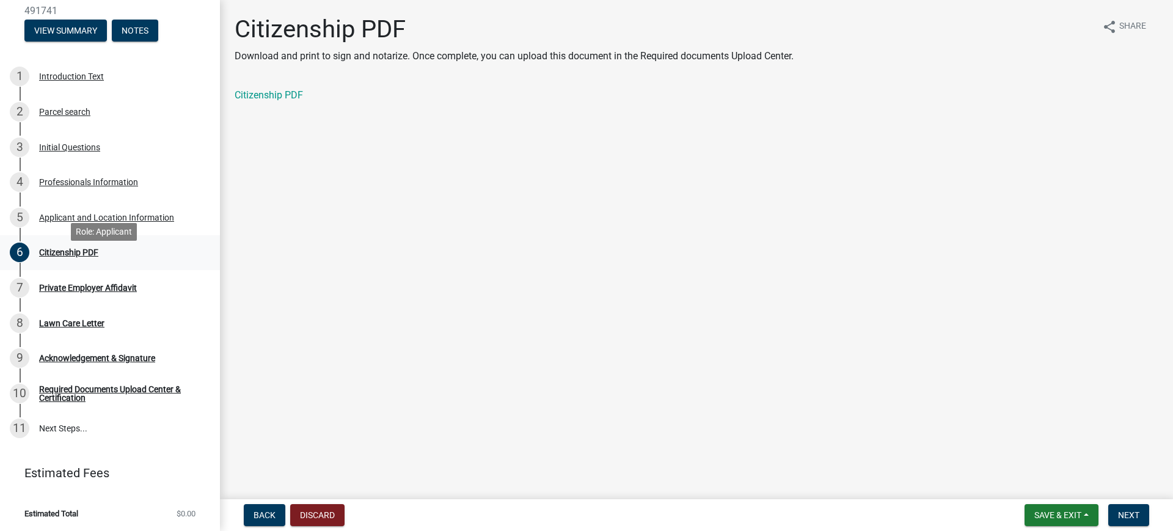
scroll to position [172, 0]
click at [1120, 513] on span "Next" at bounding box center [1128, 515] width 21 height 10
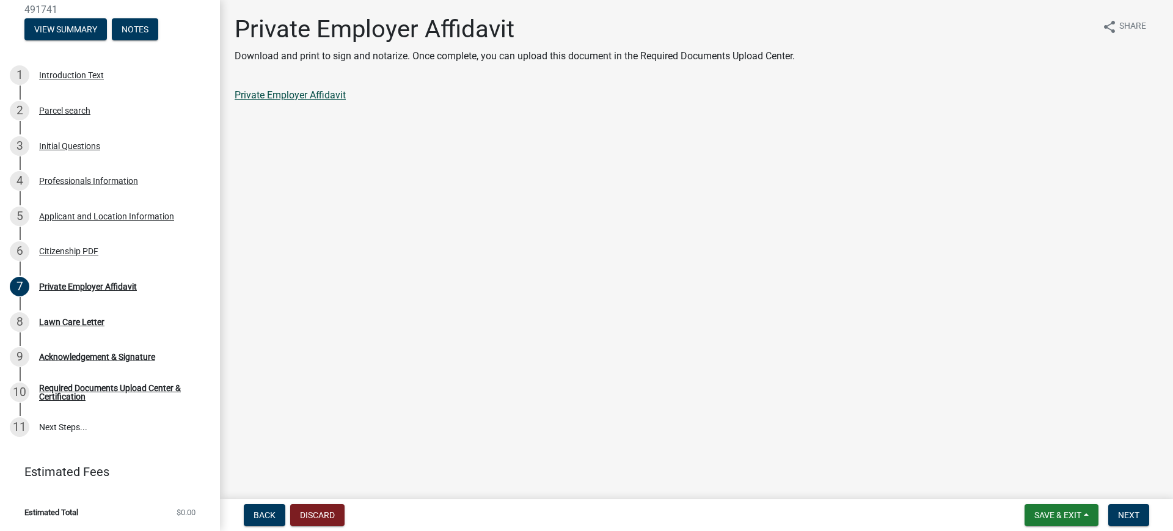
click at [323, 95] on link "Private Employer Affidavit" at bounding box center [290, 95] width 111 height 12
click at [1130, 516] on span "Next" at bounding box center [1128, 515] width 21 height 10
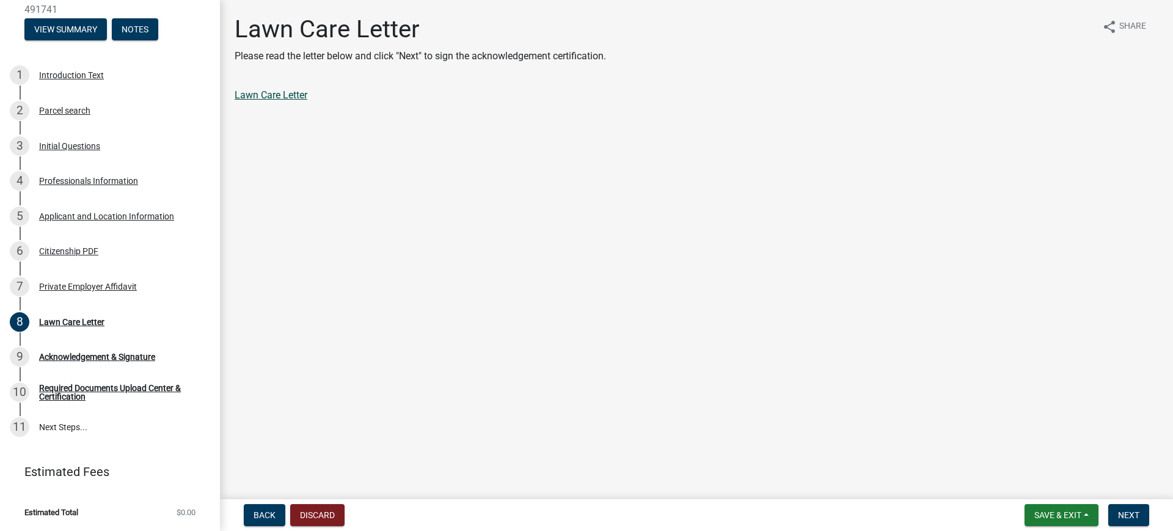
click at [260, 90] on link "Lawn Care Letter" at bounding box center [271, 95] width 73 height 12
click at [1120, 513] on span "Next" at bounding box center [1128, 515] width 21 height 10
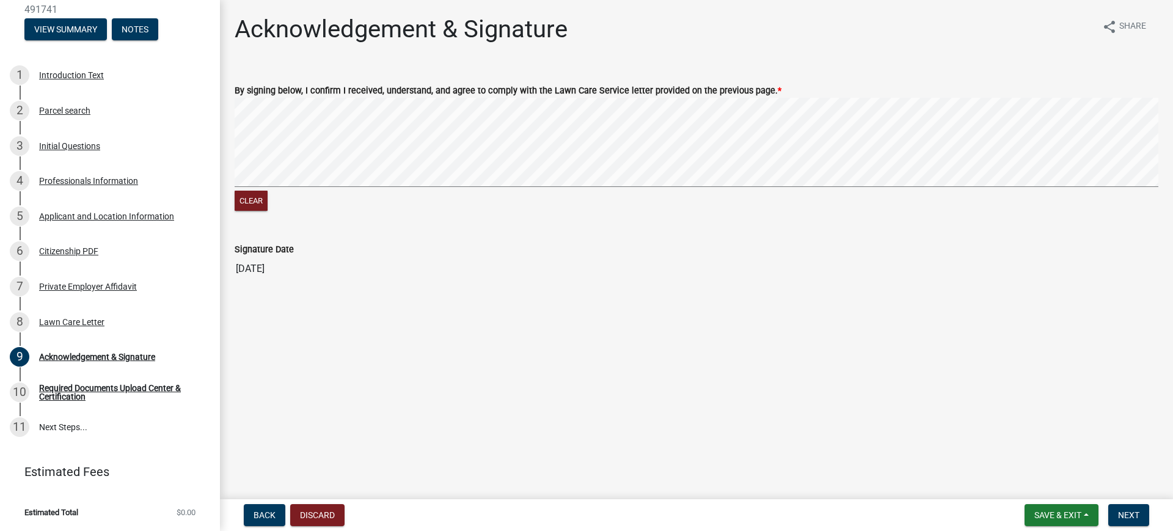
click at [252, 188] on signature-pad at bounding box center [697, 144] width 924 height 93
click at [243, 191] on button "Clear" at bounding box center [251, 201] width 33 height 20
click at [411, 189] on signature-pad at bounding box center [697, 144] width 924 height 93
click at [444, 187] on signature-pad at bounding box center [697, 144] width 924 height 93
click at [634, 192] on div "Clear" at bounding box center [697, 156] width 924 height 116
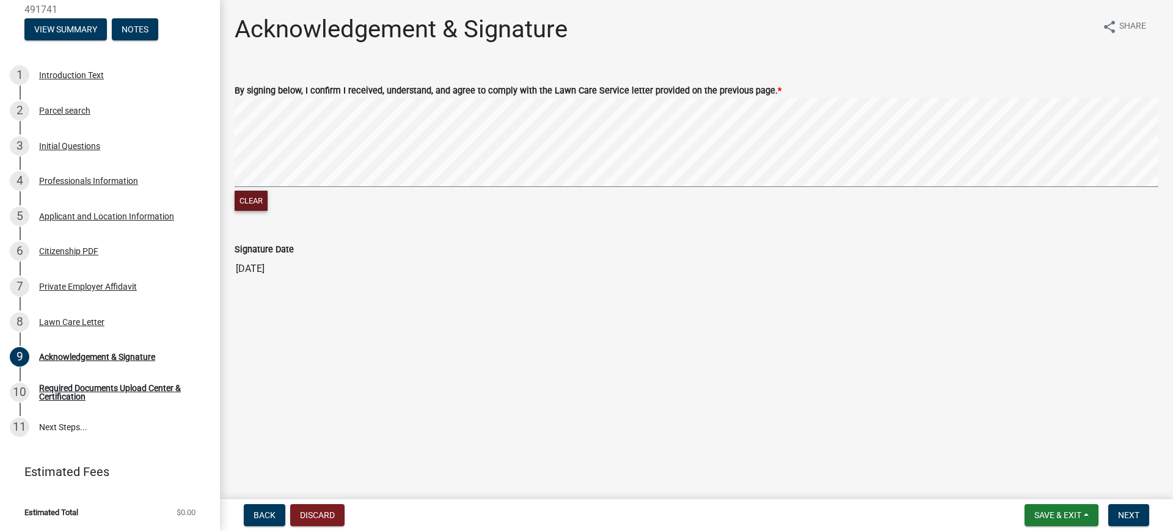
click at [675, 194] on div "Clear" at bounding box center [697, 156] width 924 height 116
click at [734, 198] on div "Clear" at bounding box center [697, 156] width 924 height 116
click at [1133, 514] on span "Next" at bounding box center [1128, 515] width 21 height 10
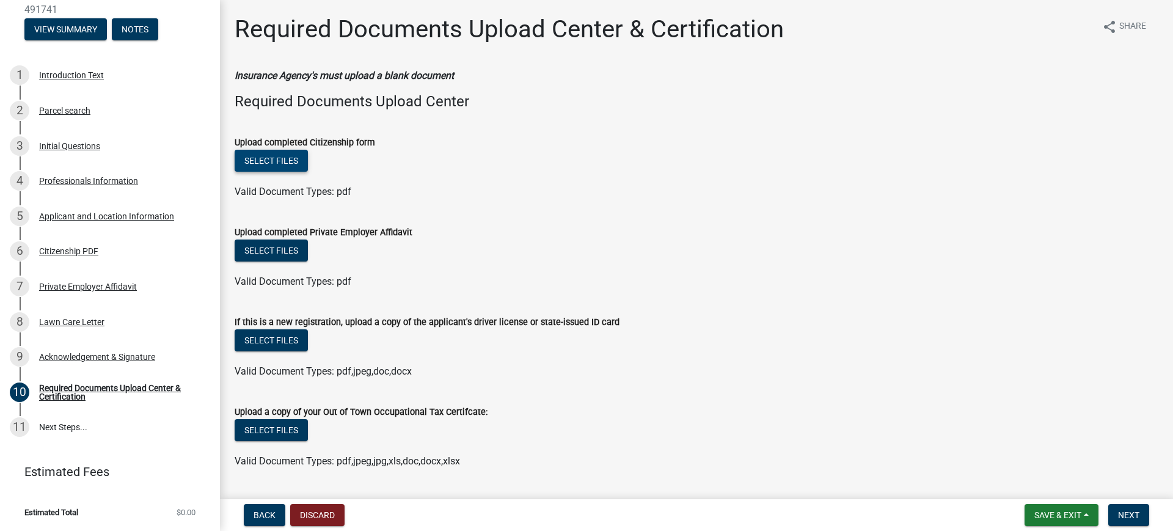
click at [287, 158] on button "Select files" at bounding box center [271, 161] width 73 height 22
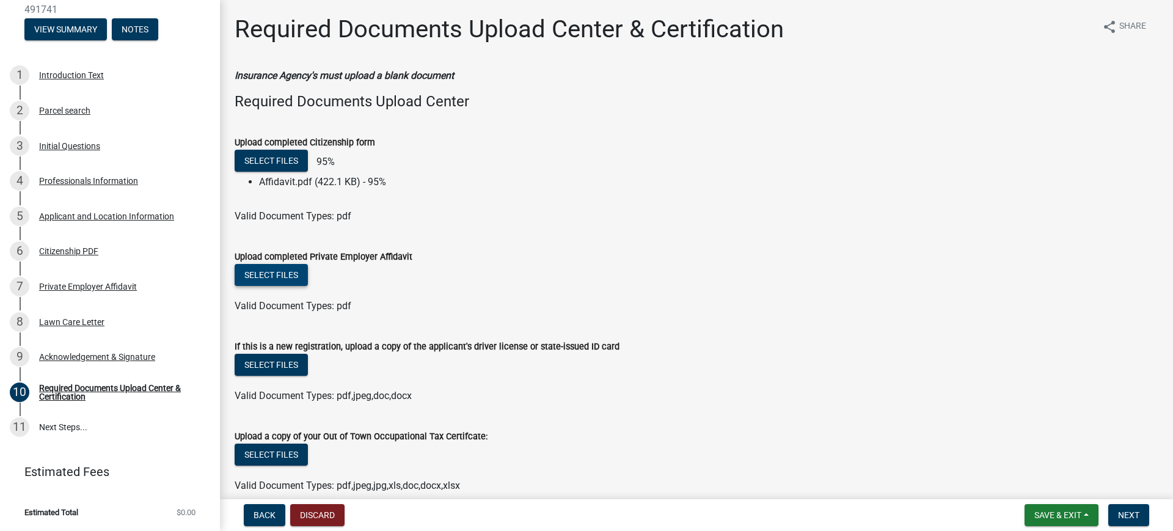
click at [274, 268] on button "Select files" at bounding box center [271, 275] width 73 height 22
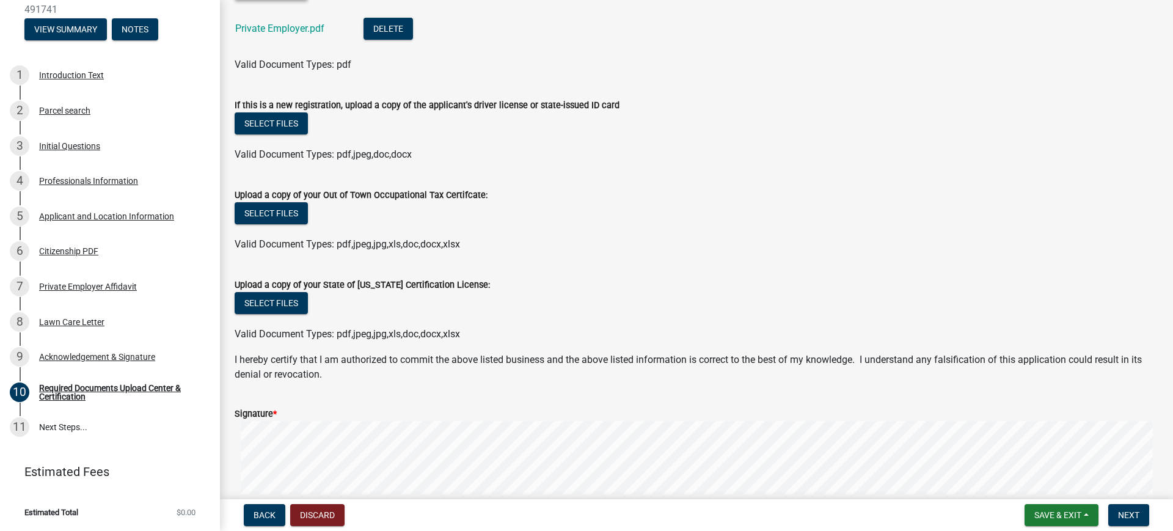
scroll to position [382, 0]
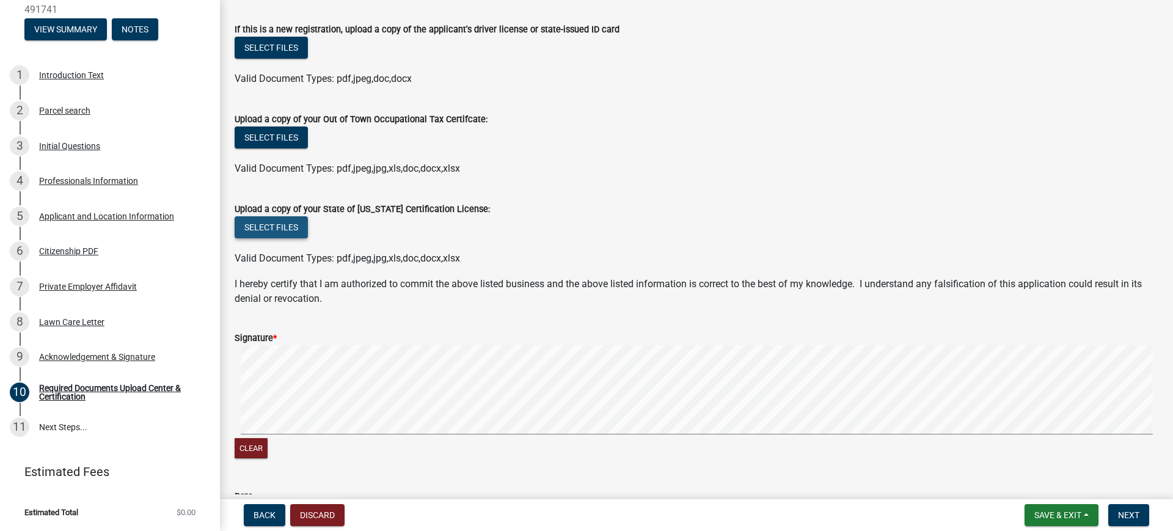
click at [292, 223] on button "Select files" at bounding box center [271, 227] width 73 height 22
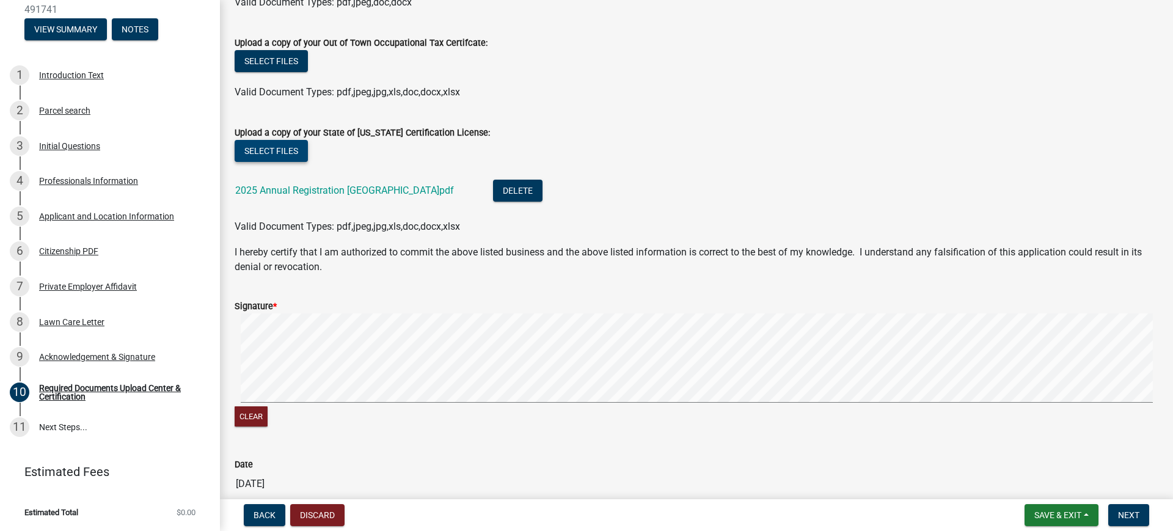
scroll to position [517, 0]
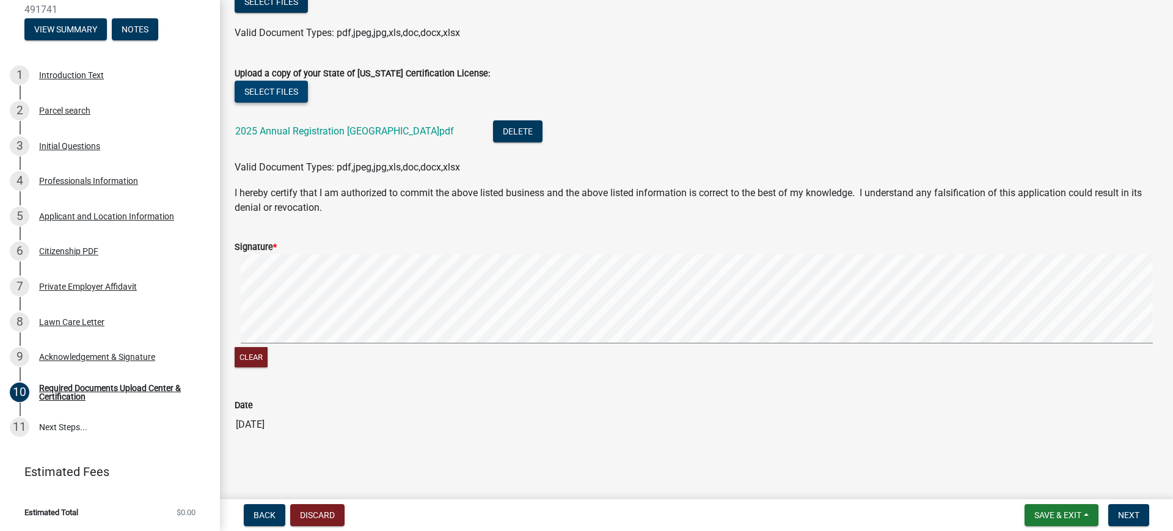
click at [288, 346] on div "Clear" at bounding box center [697, 312] width 924 height 116
click at [376, 346] on signature-pad at bounding box center [697, 300] width 924 height 93
click at [650, 263] on form "Signature * Clear" at bounding box center [697, 297] width 924 height 145
click at [709, 345] on signature-pad at bounding box center [697, 300] width 924 height 93
click at [1127, 510] on span "Next" at bounding box center [1128, 515] width 21 height 10
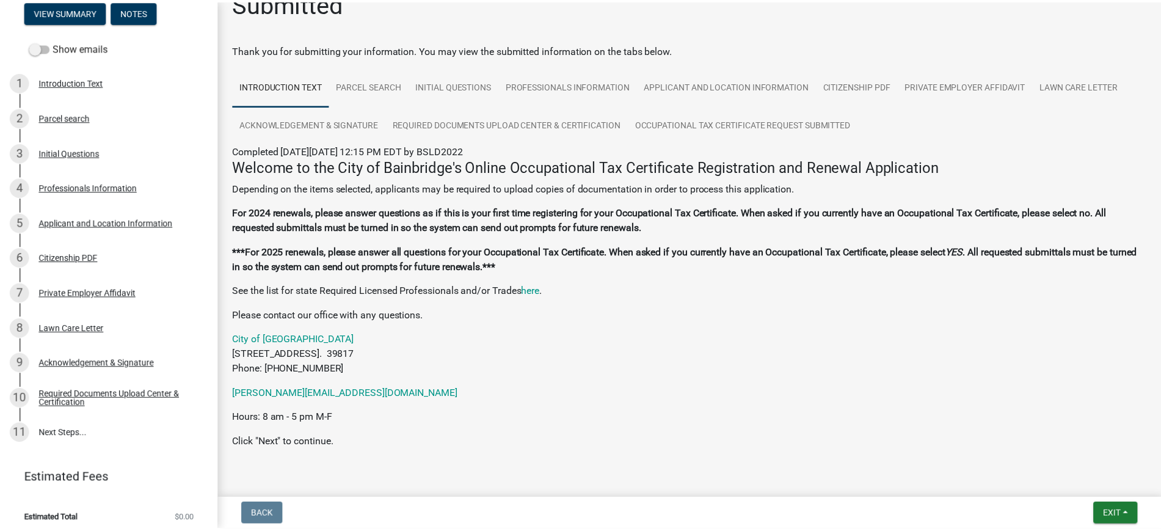
scroll to position [0, 0]
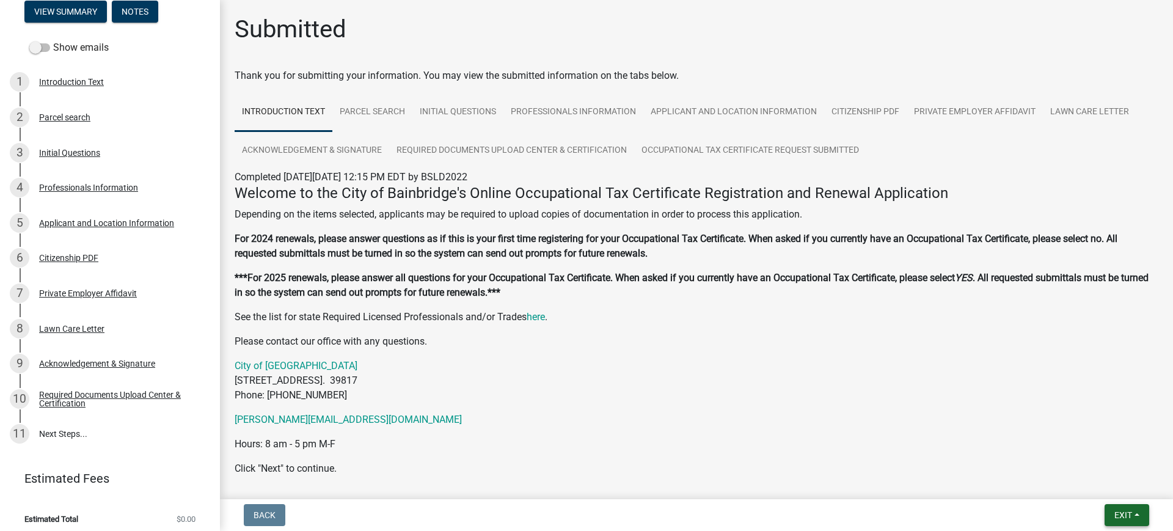
click at [1122, 521] on button "Exit" at bounding box center [1127, 515] width 45 height 22
click at [1103, 483] on button "Save & Exit" at bounding box center [1100, 483] width 98 height 29
